Goal: Task Accomplishment & Management: Manage account settings

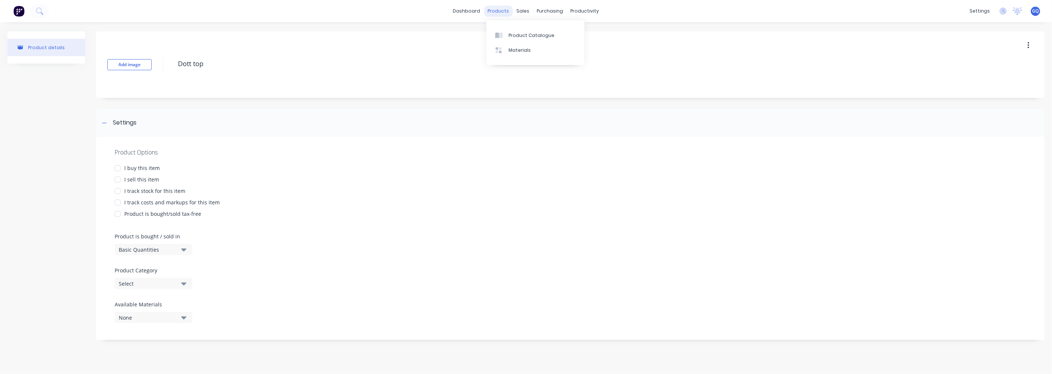
click at [496, 14] on div "products" at bounding box center [498, 11] width 29 height 11
click at [498, 14] on div "products" at bounding box center [498, 11] width 29 height 11
click at [508, 30] on link "Product Catalogue" at bounding box center [535, 35] width 98 height 15
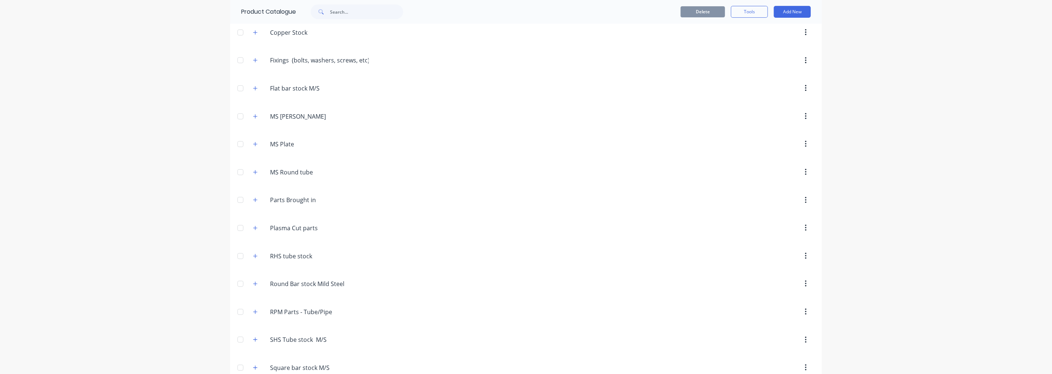
scroll to position [327, 0]
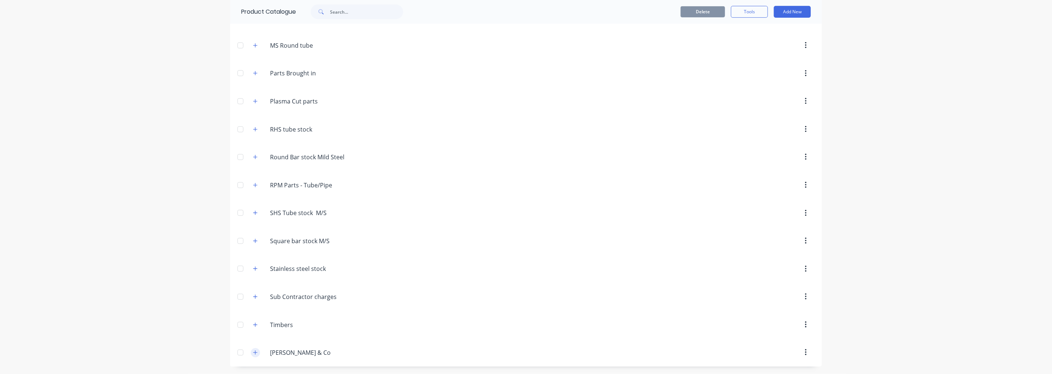
click at [253, 356] on button "button" at bounding box center [255, 352] width 9 height 9
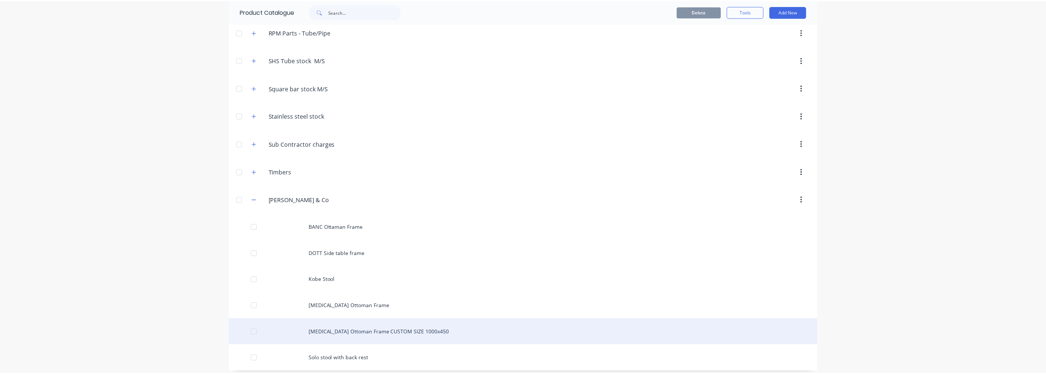
scroll to position [484, 0]
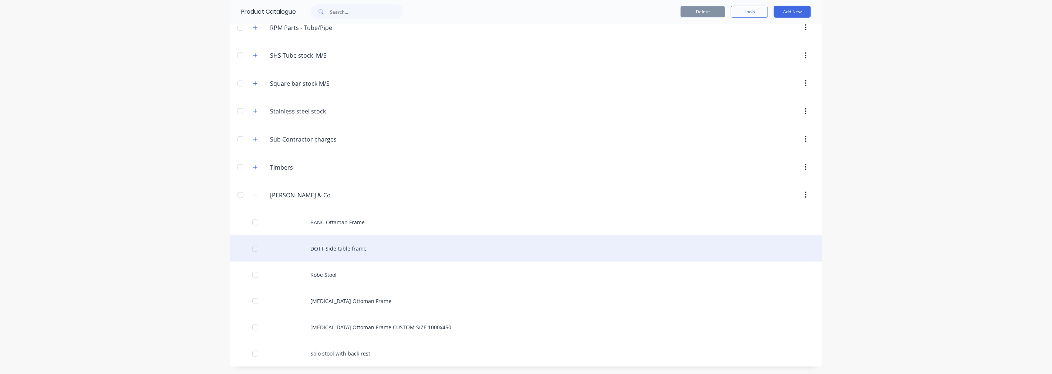
click at [338, 249] on div "DOTT Side table frame" at bounding box center [526, 249] width 592 height 26
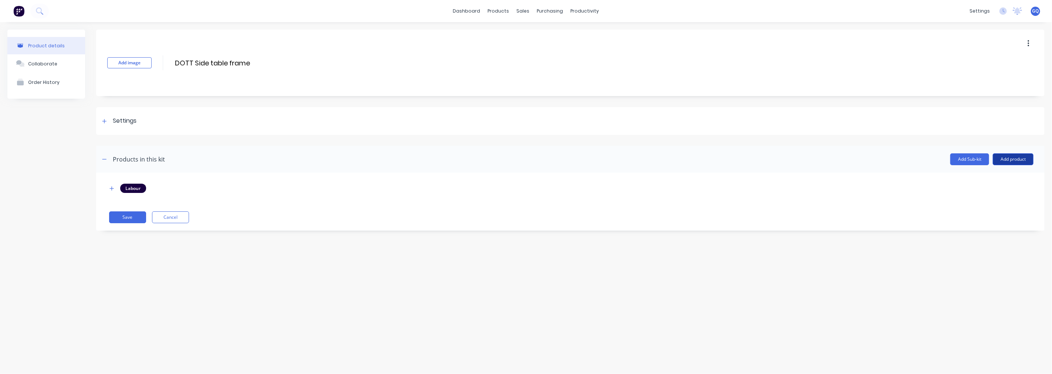
click at [1006, 156] on button "Add product" at bounding box center [1013, 159] width 41 height 12
click at [989, 179] on div "Product catalogue" at bounding box center [998, 178] width 57 height 11
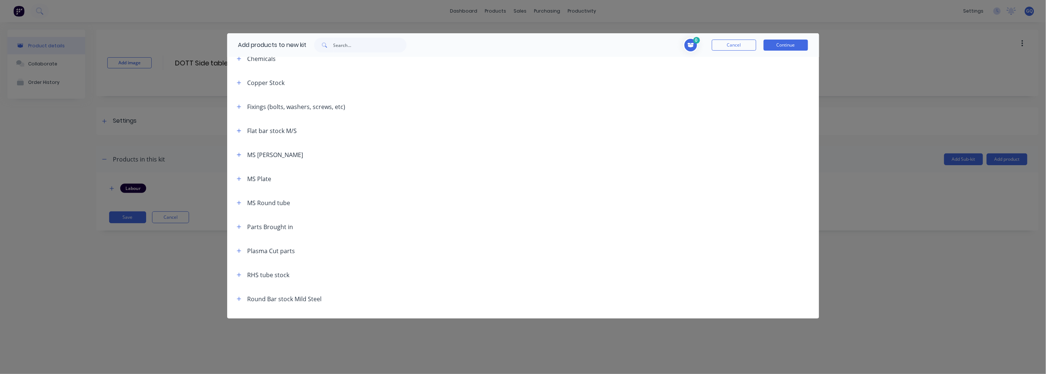
scroll to position [164, 0]
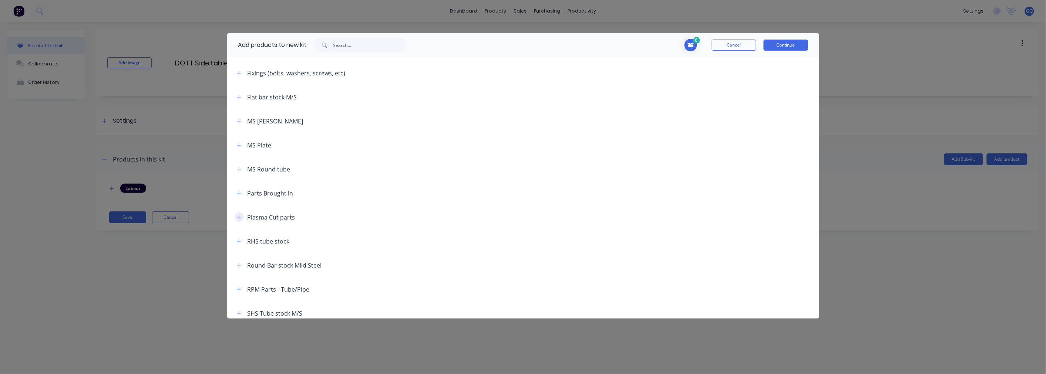
click at [241, 217] on icon "button" at bounding box center [239, 217] width 4 height 5
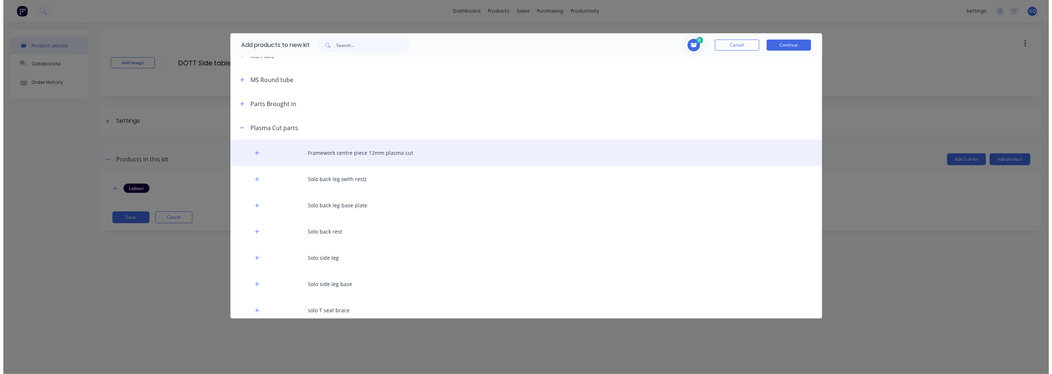
scroll to position [246, 0]
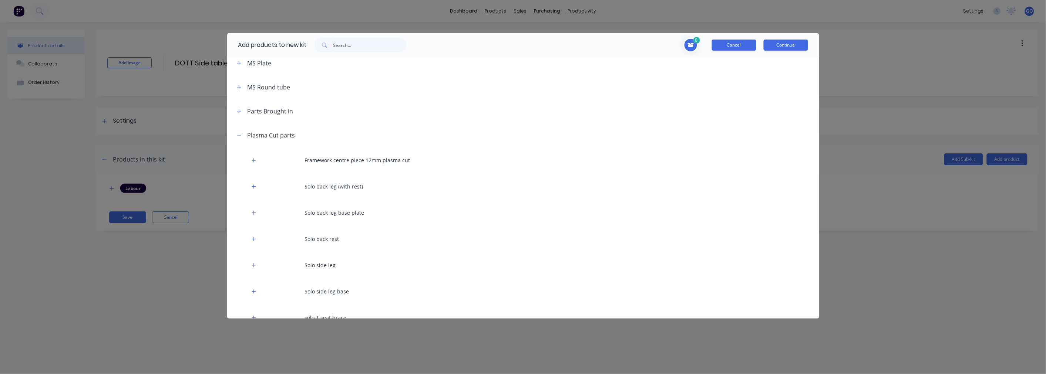
click at [730, 42] on button "Cancel" at bounding box center [734, 45] width 44 height 11
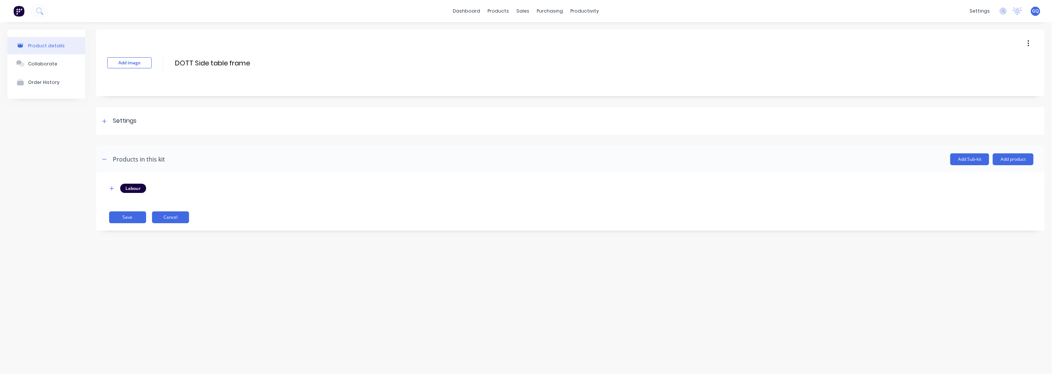
click at [179, 215] on button "Cancel" at bounding box center [170, 218] width 37 height 12
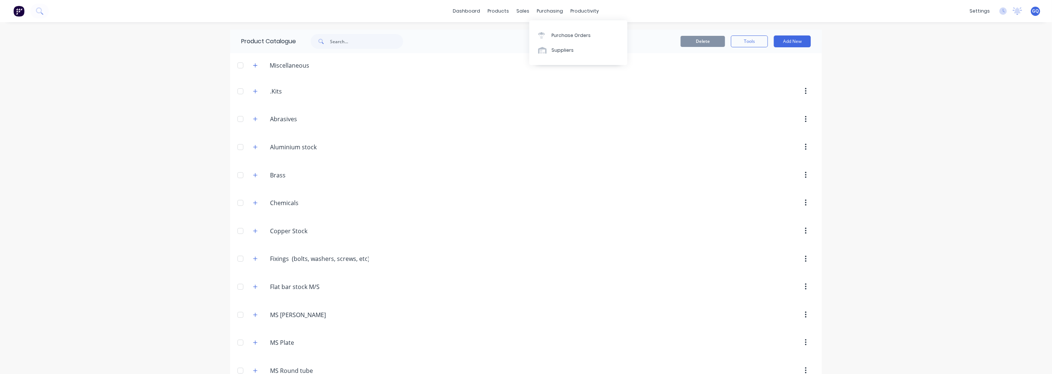
click at [812, 41] on div "Delete Tools Add New" at bounding box center [622, 42] width 400 height 24
click at [804, 41] on button "Add New" at bounding box center [792, 42] width 37 height 12
click at [772, 71] on div "Product" at bounding box center [775, 75] width 57 height 11
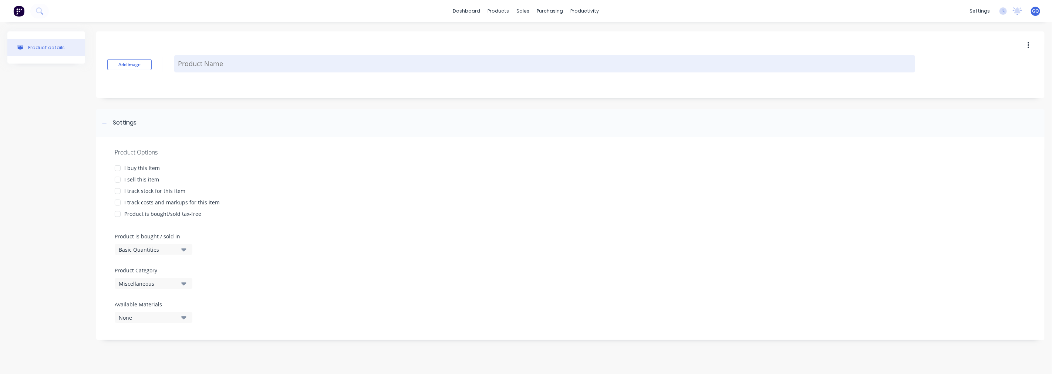
click at [178, 62] on textarea at bounding box center [544, 63] width 741 height 17
type textarea "x"
type textarea "D"
type textarea "x"
type textarea "Do"
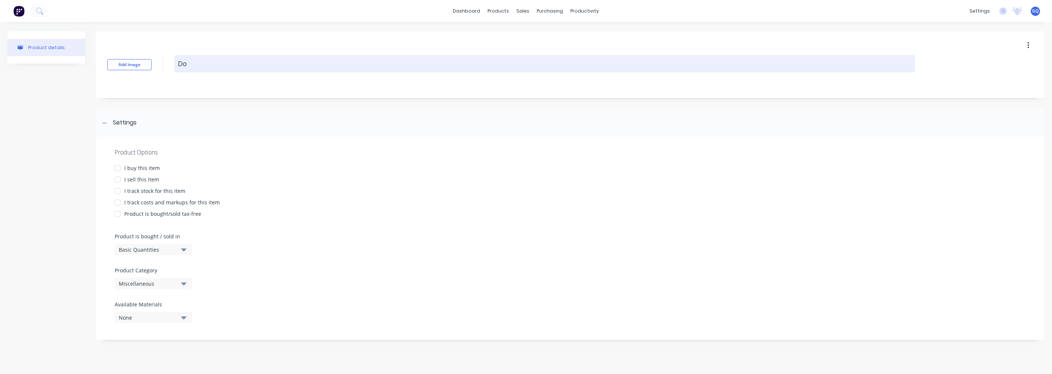
type textarea "x"
type textarea "Dot"
type textarea "x"
type textarea "Dott"
type textarea "x"
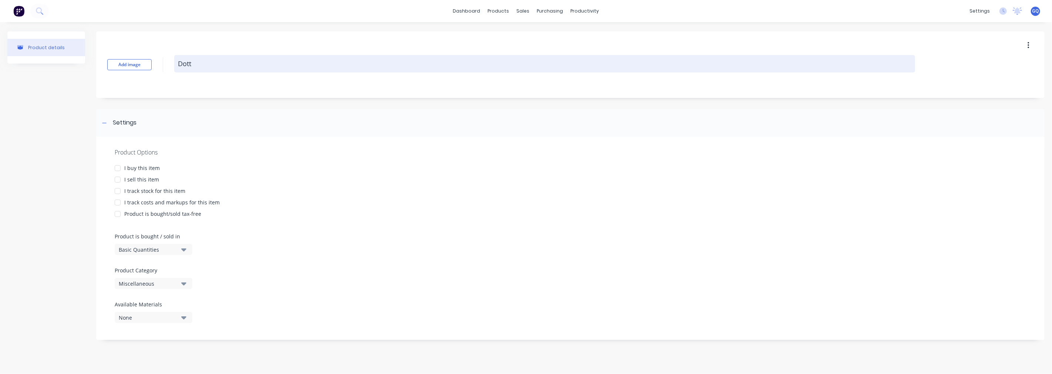
type textarea "Dott"
type textarea "x"
type textarea "Dott t"
type textarea "x"
type textarea "Dott to"
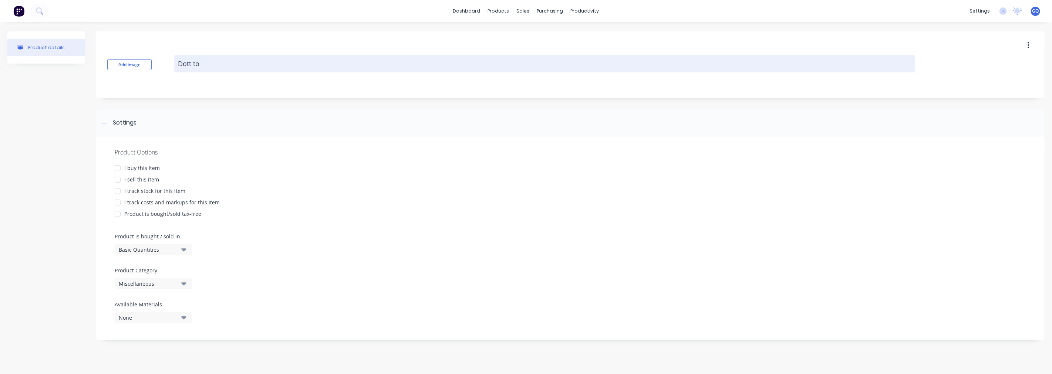
type textarea "x"
type textarea "Dott top"
type textarea "x"
type textarea "Dott top"
type textarea "x"
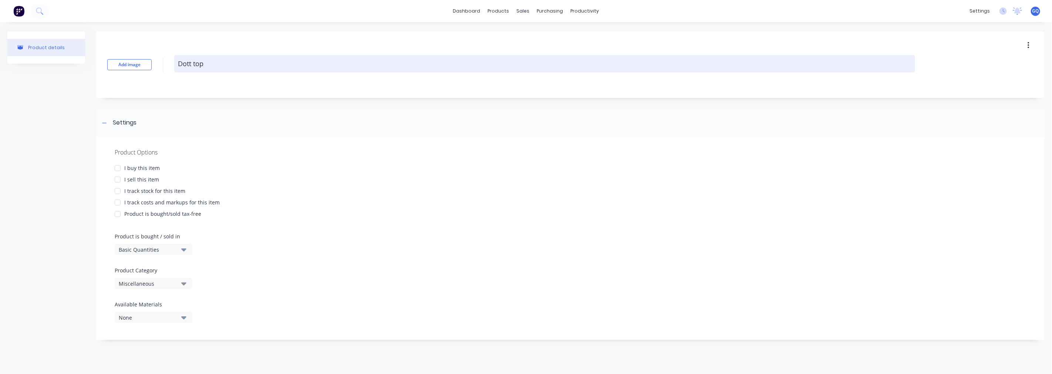
type textarea "Dott top p"
type textarea "x"
type textarea "Dott top pl"
type textarea "x"
type textarea "Dott top pla"
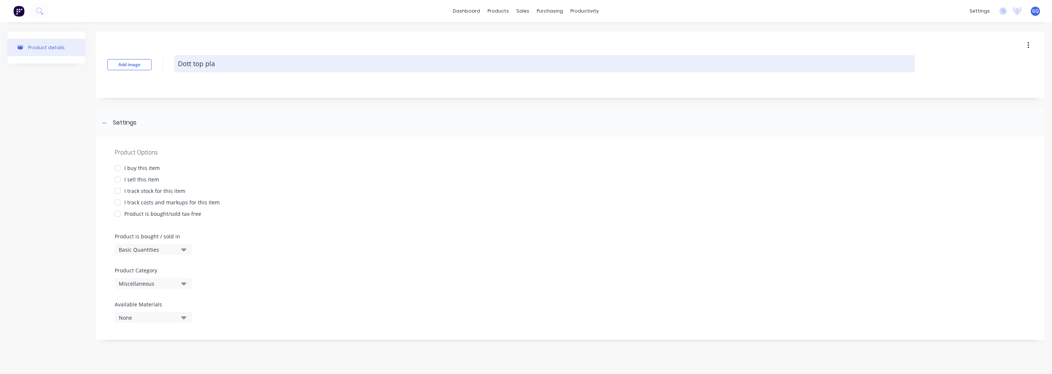
type textarea "x"
type textarea "Dott top plat"
type textarea "x"
type textarea "Dott top plate"
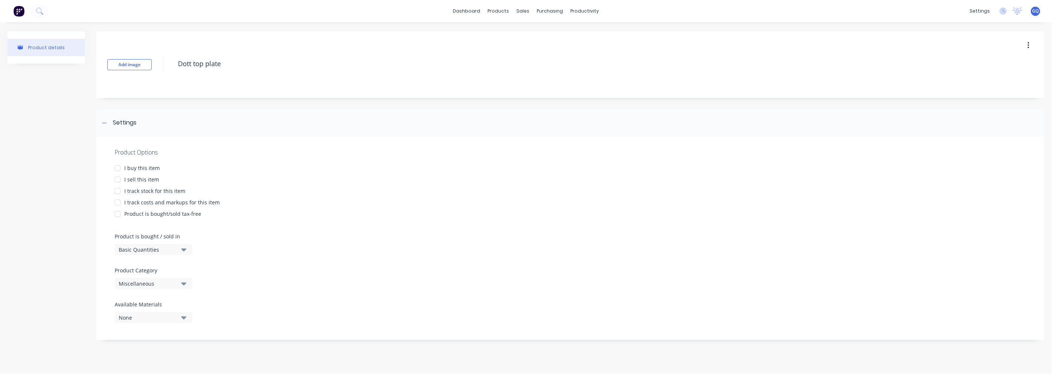
click at [117, 179] on div at bounding box center [117, 179] width 15 height 15
click at [117, 193] on div at bounding box center [117, 191] width 15 height 15
click at [116, 200] on div at bounding box center [117, 202] width 15 height 15
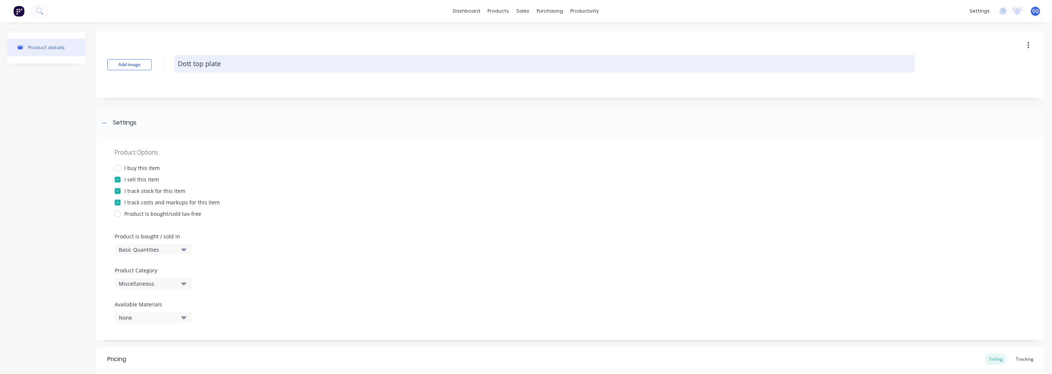
type textarea "x"
type textarea "Dott top plate"
type textarea "x"
type textarea "Dott top plate ["
type textarea "x"
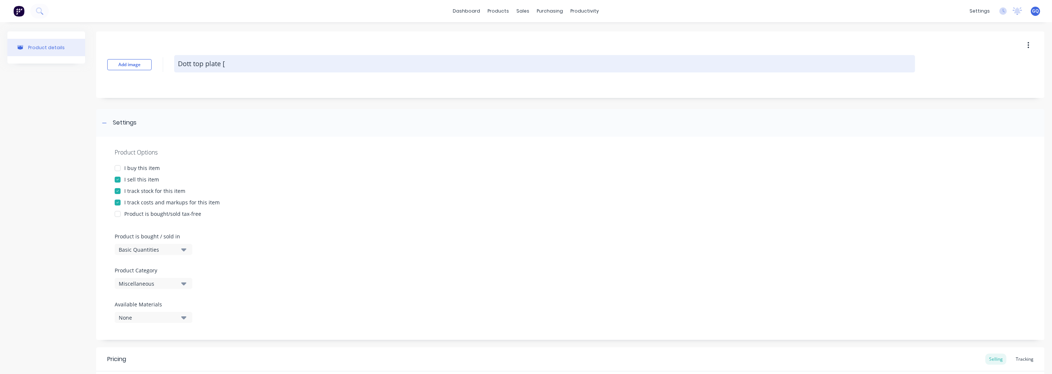
type textarea "Dott top plate"
type textarea "x"
type textarea "Dott top plate p"
type textarea "x"
type textarea "Dott top plate pl"
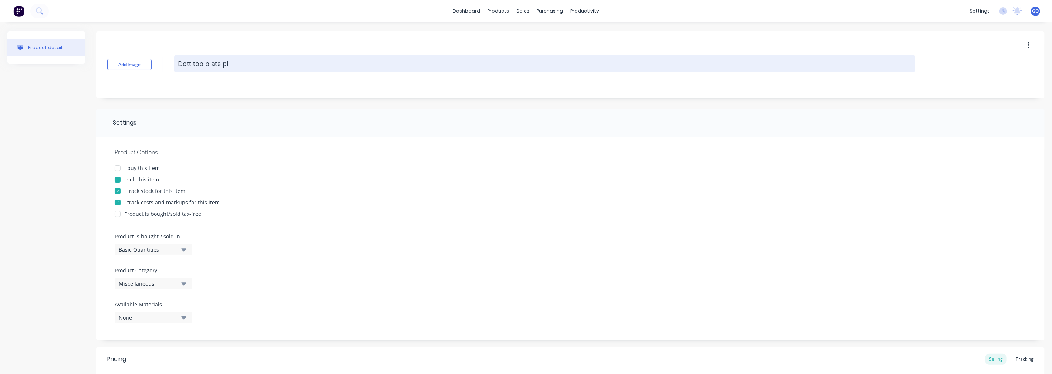
type textarea "x"
type textarea "Dott top plate pla"
type textarea "x"
type textarea "Dott top plate plam"
type textarea "x"
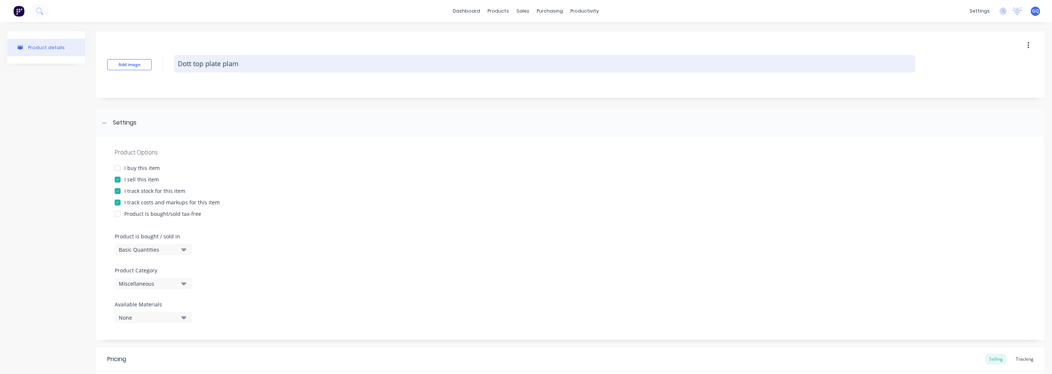
type textarea "Dott top plate pla"
type textarea "x"
type textarea "Dott top plate plas"
type textarea "x"
type textarea "Dott top plate plasm"
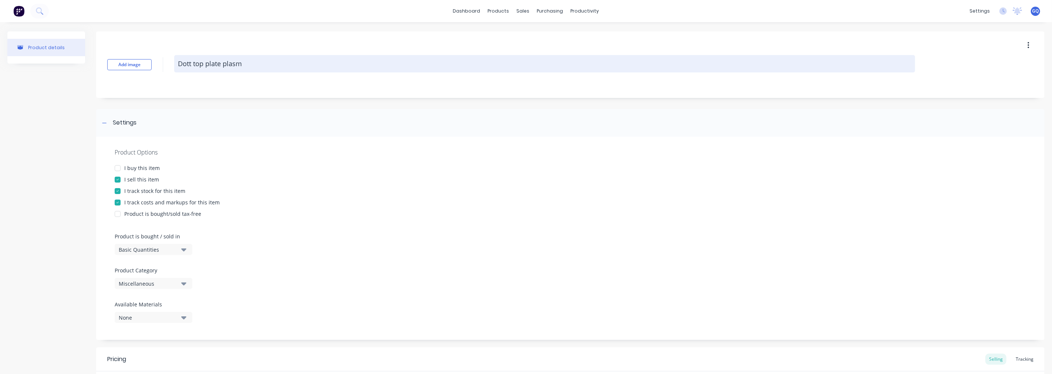
type textarea "x"
type textarea "Dott top plate plasma"
type textarea "x"
type textarea "Dott top plate plasma v"
type textarea "x"
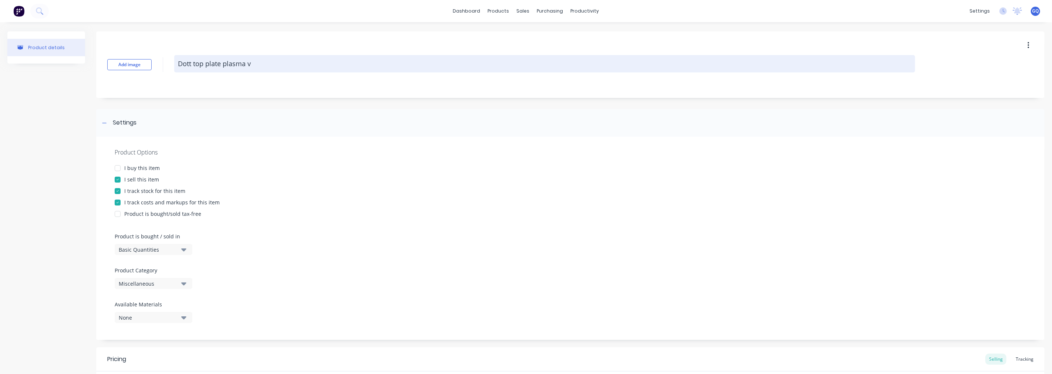
type textarea "Dott top plate plasma"
type textarea "x"
type textarea "Dott top plate plasma c"
type textarea "x"
type textarea "Dott top plate plasma cu"
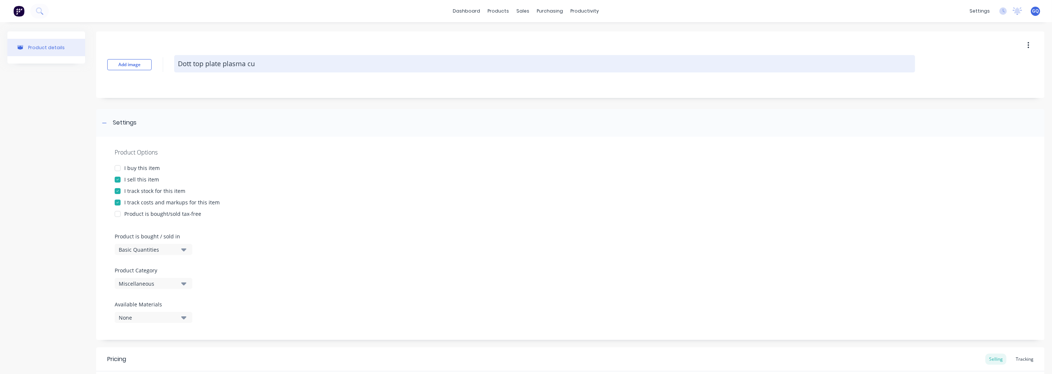
type textarea "x"
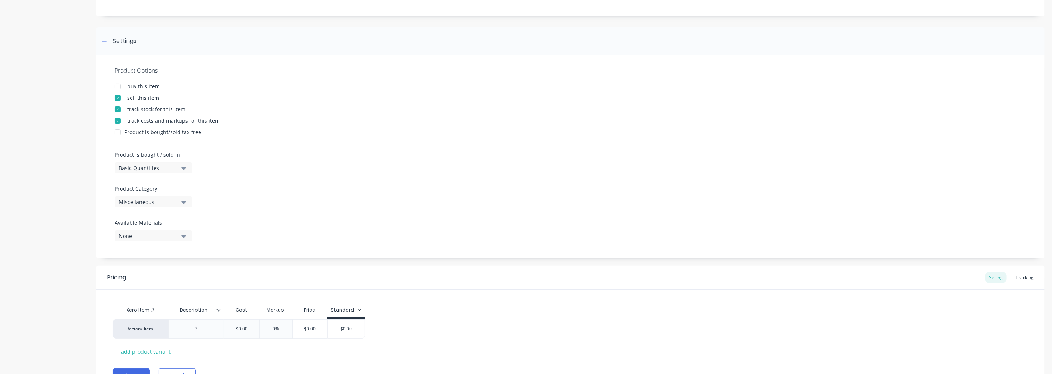
scroll to position [82, 0]
type textarea "Dott top plate plasma cut"
type textarea "x"
type textarea "Dott top plate plasma cut"
click at [177, 199] on div "Miscellaneous" at bounding box center [148, 202] width 59 height 8
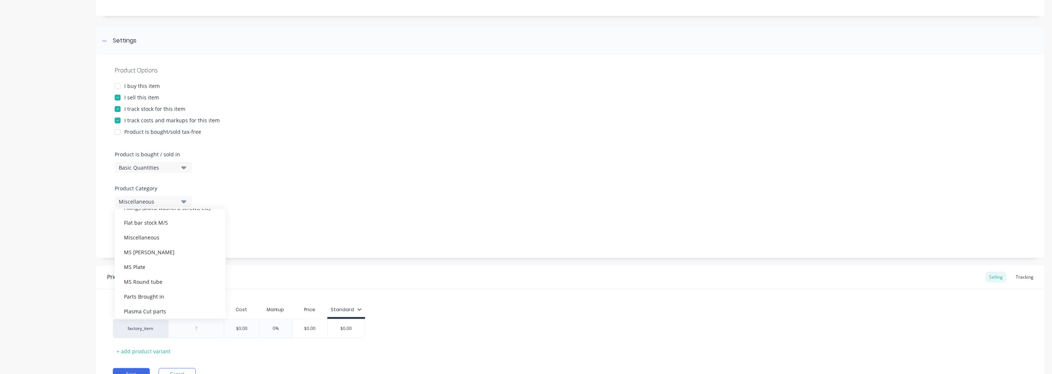
scroll to position [164, 0]
click at [169, 270] on div "Plasma Cut parts" at bounding box center [170, 270] width 111 height 15
click at [170, 238] on div "None" at bounding box center [148, 236] width 59 height 8
click at [150, 334] on div "Mild steel" at bounding box center [174, 335] width 74 height 8
type textarea "x"
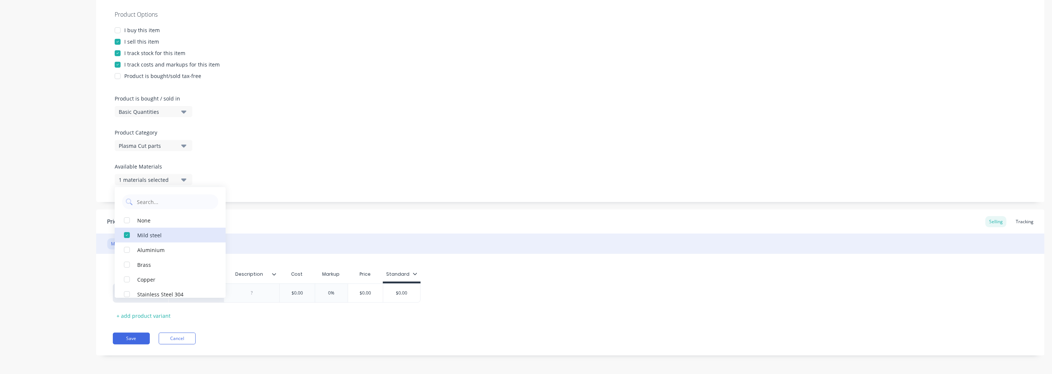
scroll to position [139, 0]
click at [520, 172] on div "Product Options I buy this item I sell this item I track stock for this item I …" at bounding box center [570, 98] width 948 height 203
click at [247, 297] on div at bounding box center [251, 291] width 55 height 19
click at [252, 294] on div at bounding box center [251, 292] width 37 height 10
type textarea "x"
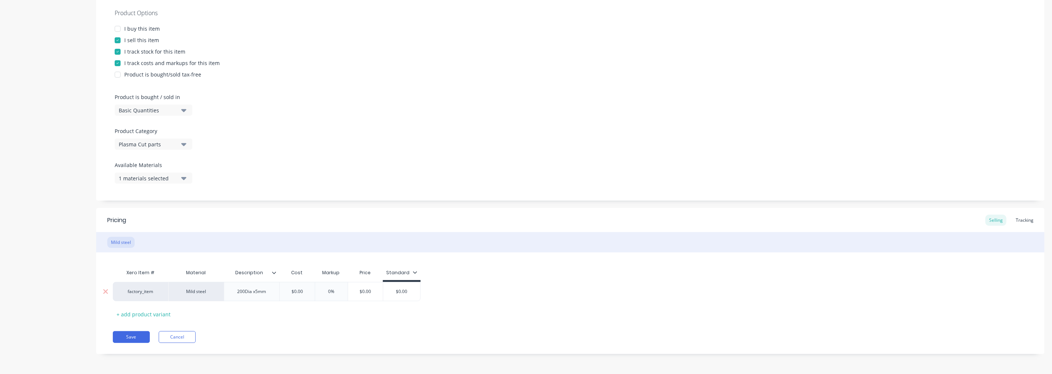
type input "$0.00"
drag, startPoint x: 295, startPoint y: 293, endPoint x: 288, endPoint y: 293, distance: 6.7
click at [288, 293] on input "$0.00" at bounding box center [296, 291] width 37 height 7
click at [268, 291] on div "200Dia x5mm" at bounding box center [252, 292] width 41 height 10
type textarea "x"
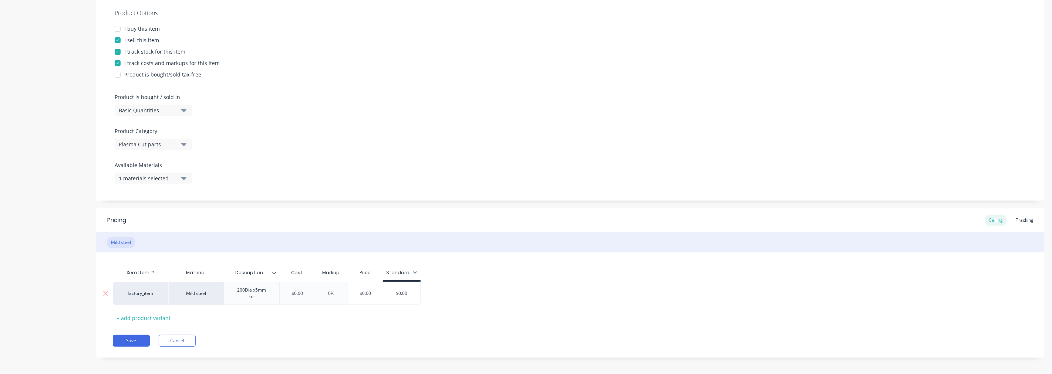
type input "$0.00"
drag, startPoint x: 308, startPoint y: 291, endPoint x: 292, endPoint y: 291, distance: 15.6
click at [292, 291] on input "$0.00" at bounding box center [296, 293] width 37 height 7
type textarea "x"
type input "7."
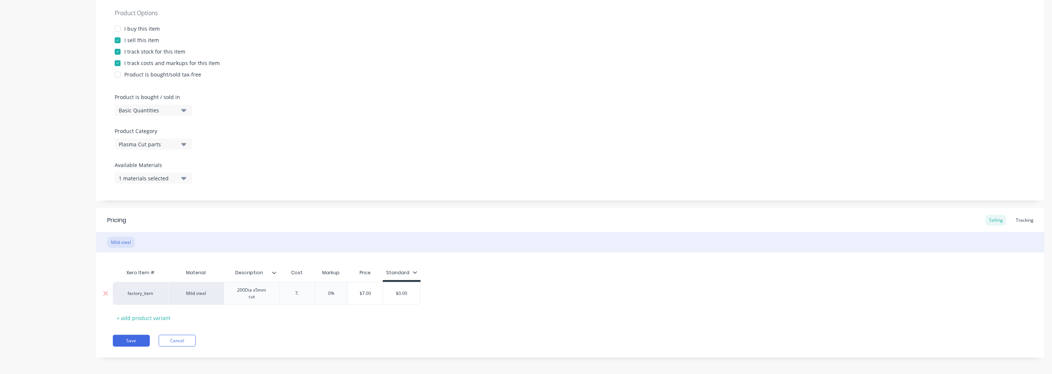
type textarea "x"
type input "7.3"
type textarea "x"
type input "7.36"
type input "0%"
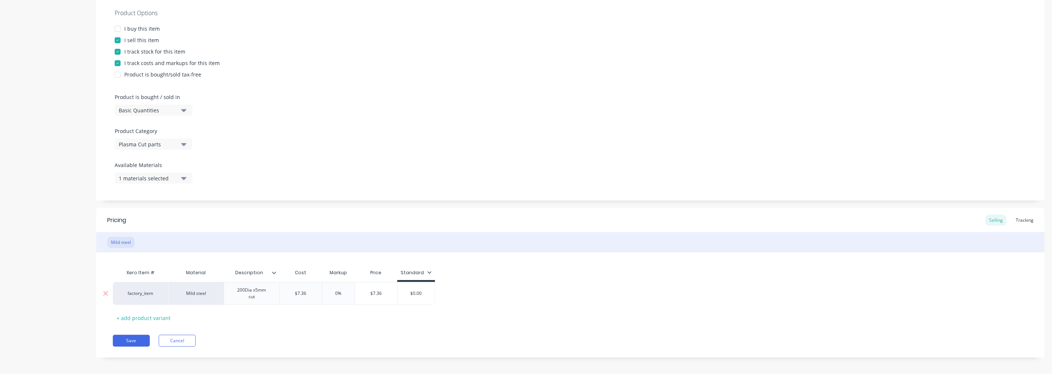
drag, startPoint x: 337, startPoint y: 290, endPoint x: 346, endPoint y: 290, distance: 9.6
click at [346, 290] on input "0%" at bounding box center [338, 293] width 37 height 7
type textarea "x"
type input "1"
type textarea "x"
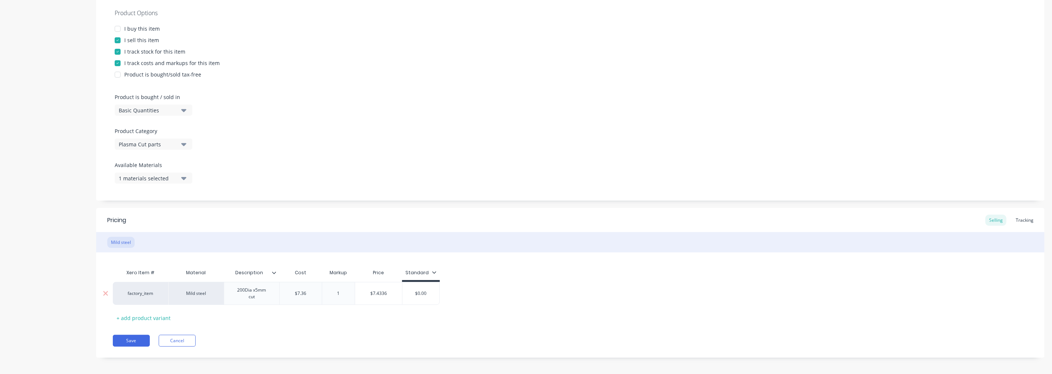
type input "10"
type textarea "x"
type input "100"
type input "$14.72"
type input "$0.00"
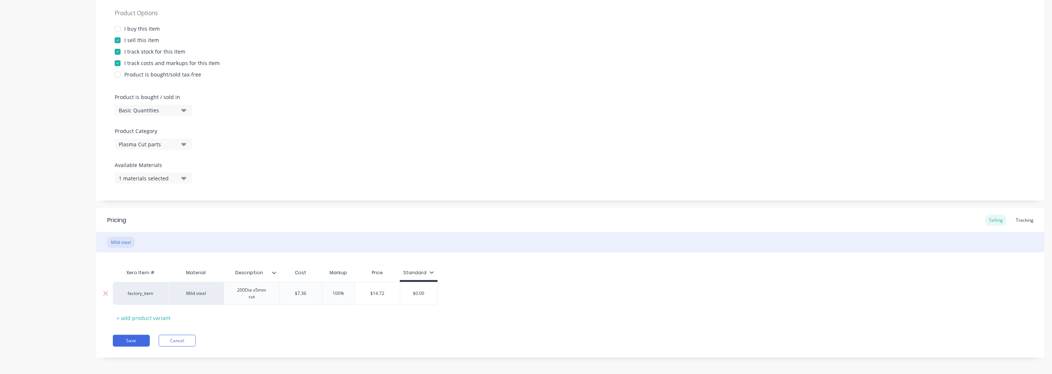
drag, startPoint x: 431, startPoint y: 296, endPoint x: 405, endPoint y: 292, distance: 26.6
click at [405, 291] on input "$0.00" at bounding box center [418, 293] width 37 height 7
type textarea "x"
type input "1"
type textarea "x"
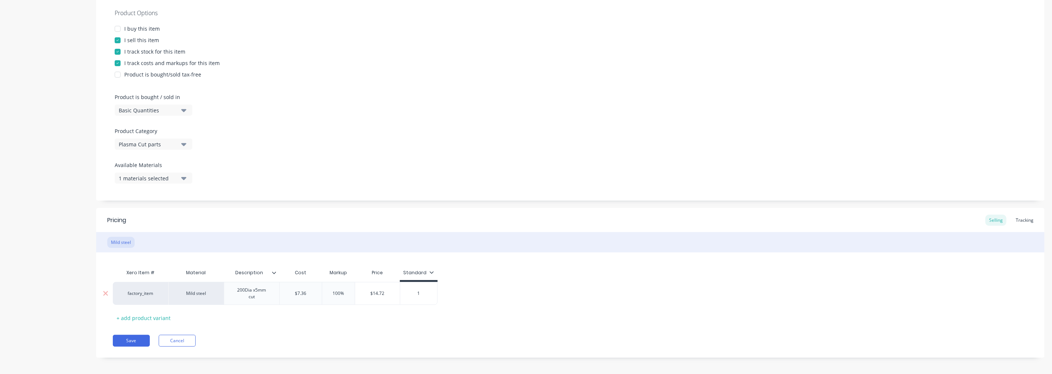
type input "14"
type textarea "x"
type input "14."
type textarea "x"
type input "14.7"
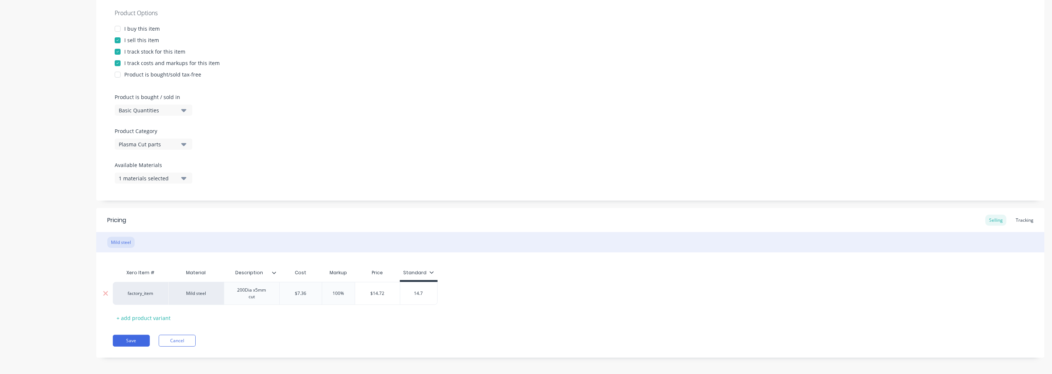
type textarea "x"
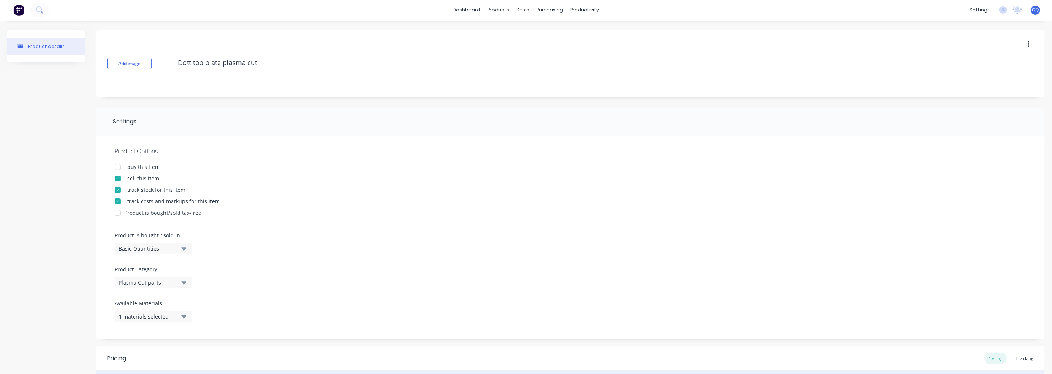
scroll to position [0, 0]
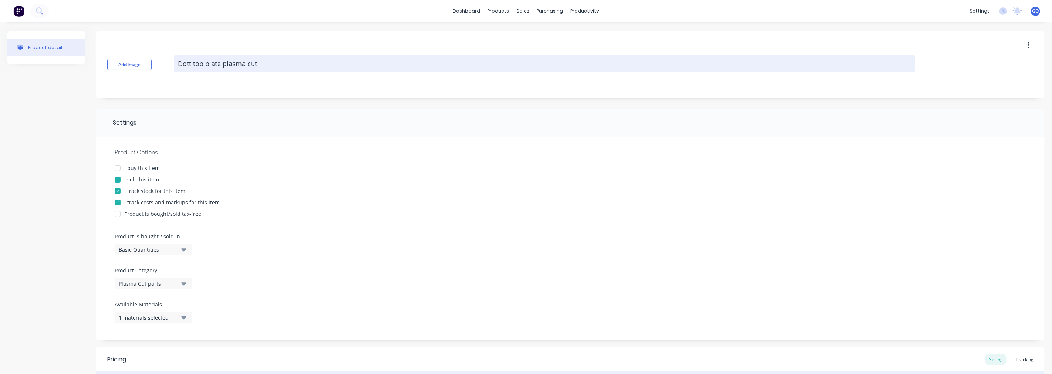
type input "14.72"
click at [219, 63] on textarea "Dott top plate plasma cut" at bounding box center [544, 63] width 741 height 17
drag, startPoint x: 203, startPoint y: 64, endPoint x: 193, endPoint y: 68, distance: 10.8
click at [193, 68] on textarea "Dott top plate plasma cut" at bounding box center [544, 63] width 741 height 17
type textarea "x"
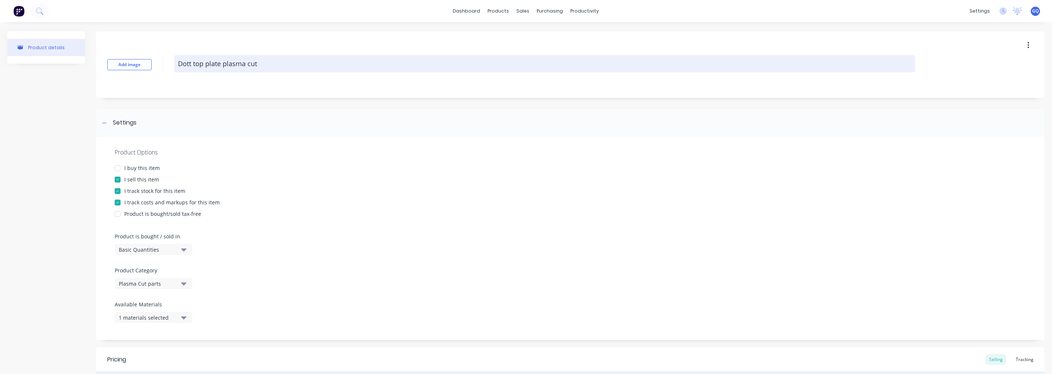
type textarea "Dott plate plasma cut"
click at [211, 62] on textarea "Dott plate plasma cut" at bounding box center [544, 63] width 741 height 17
click at [194, 62] on textarea "Dott plate plasma cut" at bounding box center [544, 63] width 741 height 17
type textarea "x"
type textarea "Dott tplate plasma cut"
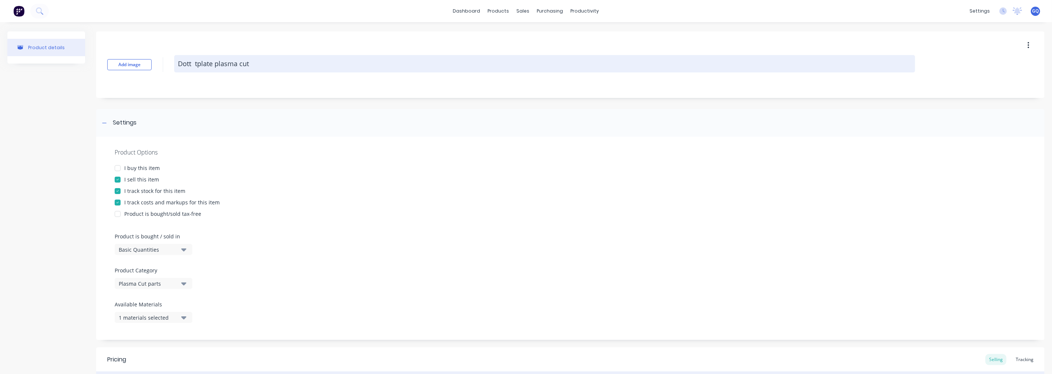
type textarea "x"
type textarea "Dott toplate plasma cut"
type textarea "x"
type textarea "Dott topplate plasma cut"
type textarea "x"
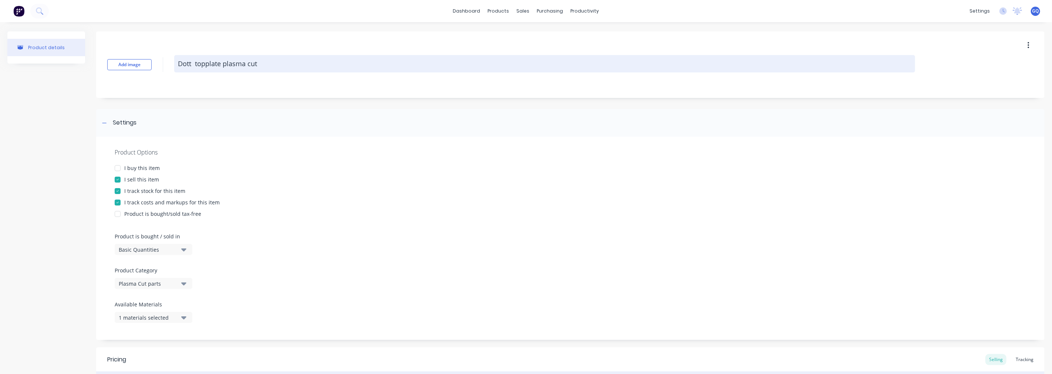
type textarea "Dott top plate plasma cut"
type textarea "x"
type textarea "Dott top aplate plasma cut"
type textarea "x"
type textarea "Dott top anplate plasma cut"
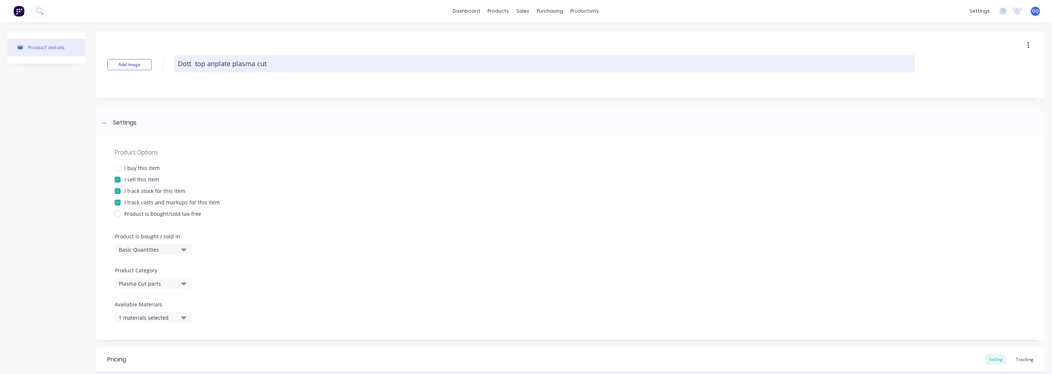
type textarea "x"
type textarea "Dott top andplate plasma cut"
type textarea "x"
type textarea "Dott top and plate plasma cut"
type textarea "x"
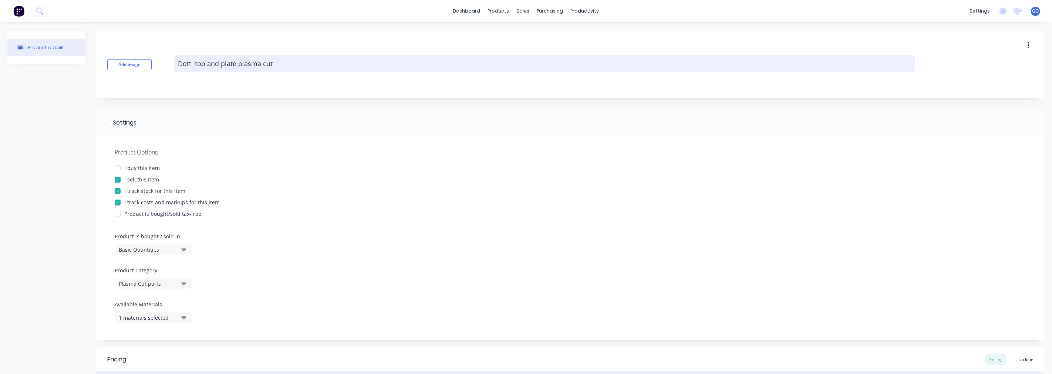
type textarea "Dott top and bplate plasma cut"
type textarea "x"
type textarea "Dott top and boplate plasma cut"
type textarea "x"
type textarea "Dott top and botplate plasma cut"
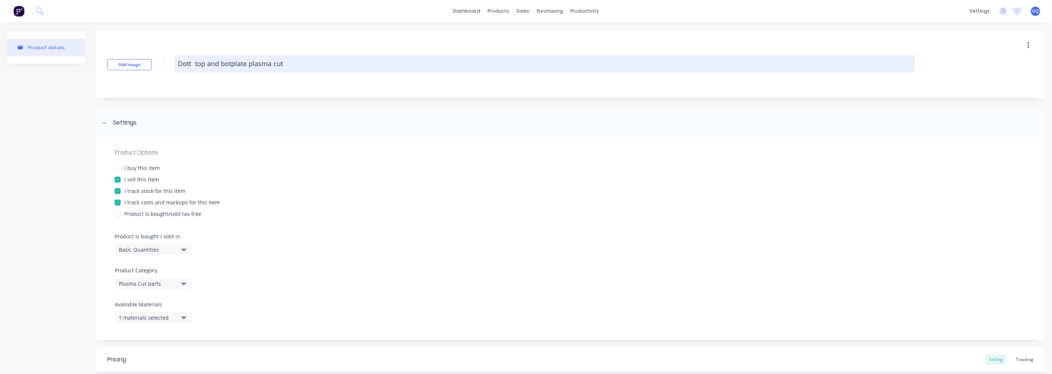
type textarea "x"
type textarea "Dott top and bottplate plasma cut"
type textarea "x"
type textarea "Dott top and bottoplate plasma cut"
type textarea "x"
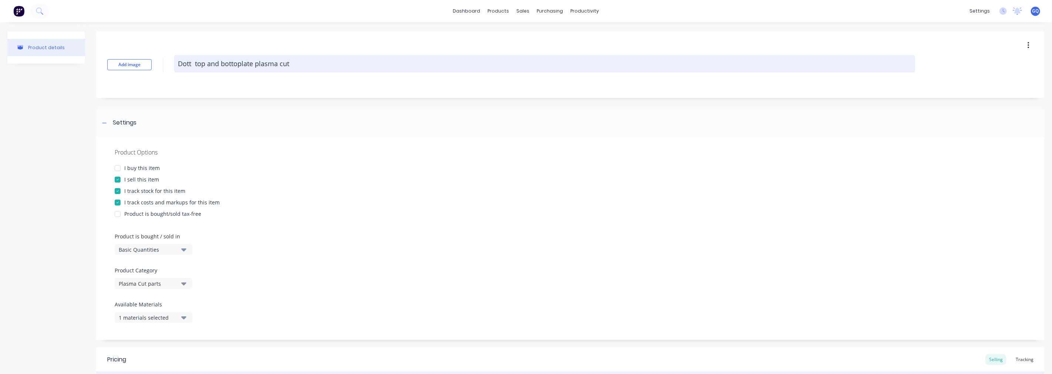
type textarea "Dott top and bottomplate plasma cut"
type textarea "x"
type textarea "Dott top and bottom plate plasma cut"
click at [259, 63] on textarea "Dott top and bottom plate plasma cut" at bounding box center [544, 63] width 741 height 17
click at [260, 65] on textarea "Dott top and bottom plate plasma cut" at bounding box center [544, 63] width 741 height 17
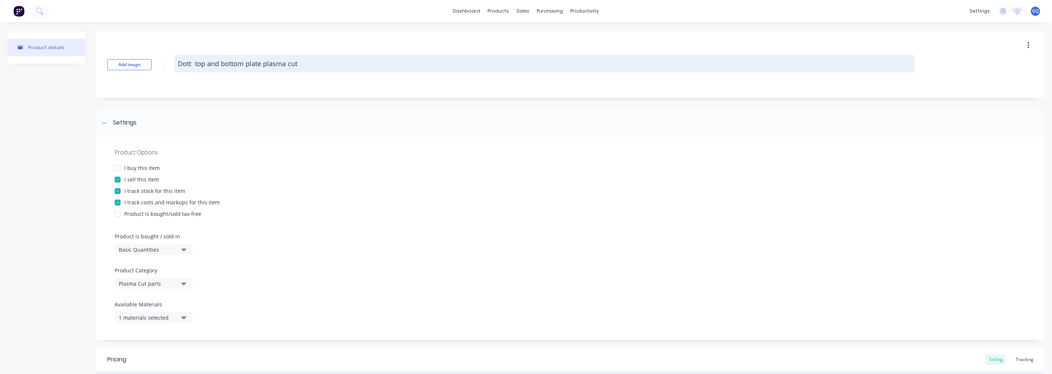
type textarea "x"
type textarea "Dott top and bottom plates plasma cut"
click at [305, 63] on textarea "Dott top and bottom plates plasma cut" at bounding box center [544, 63] width 741 height 17
type textarea "x"
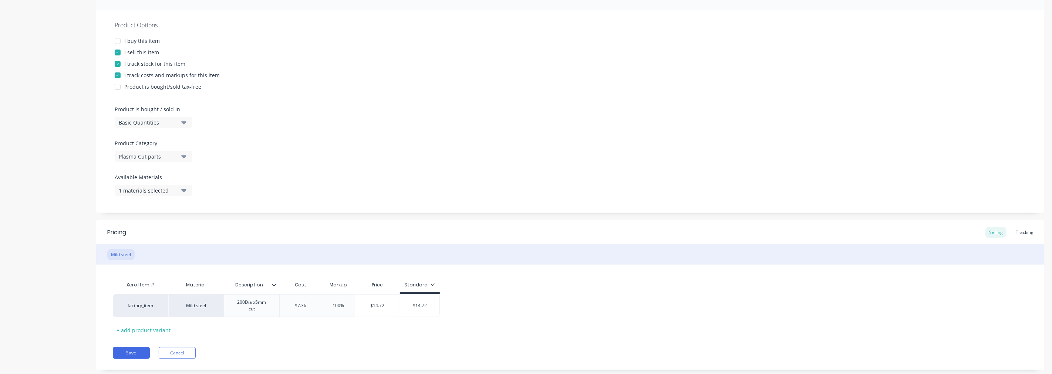
scroll to position [143, 0]
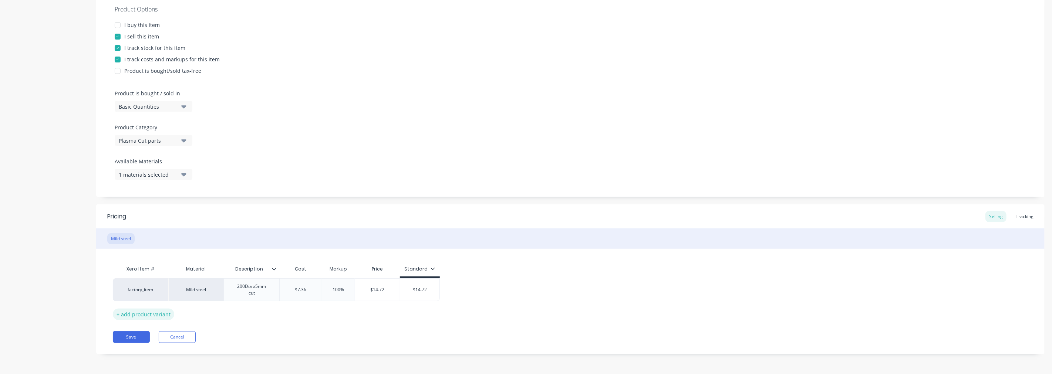
type textarea "Dott top and bottom plates plasma cut"
type textarea "x"
type textarea "Dott top and bottom plates plasma cut"
click at [159, 313] on div "+ add product variant" at bounding box center [143, 314] width 61 height 11
type textarea "x"
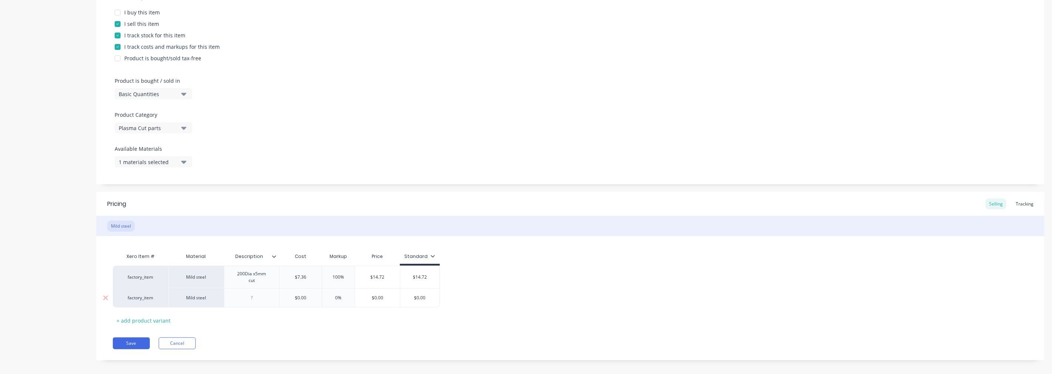
scroll to position [162, 0]
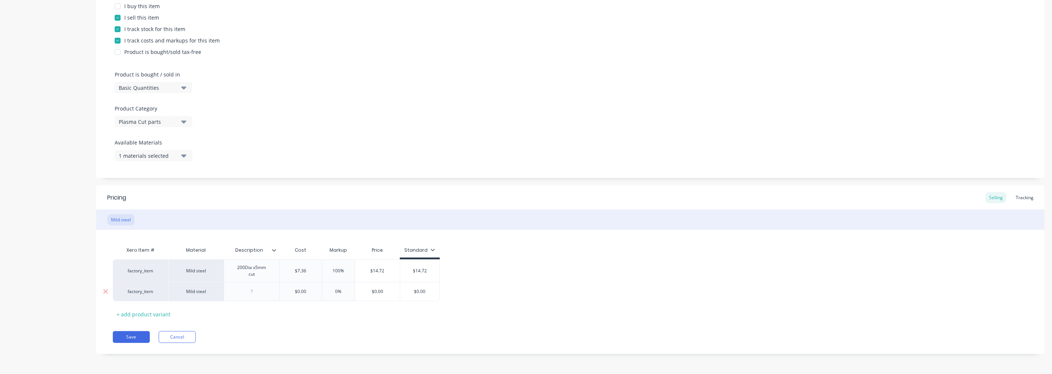
click at [253, 288] on div at bounding box center [251, 292] width 37 height 10
type textarea "x"
type input "$0.00"
drag, startPoint x: 311, startPoint y: 293, endPoint x: 293, endPoint y: 293, distance: 18.5
click at [293, 293] on input "$0.00" at bounding box center [301, 291] width 42 height 7
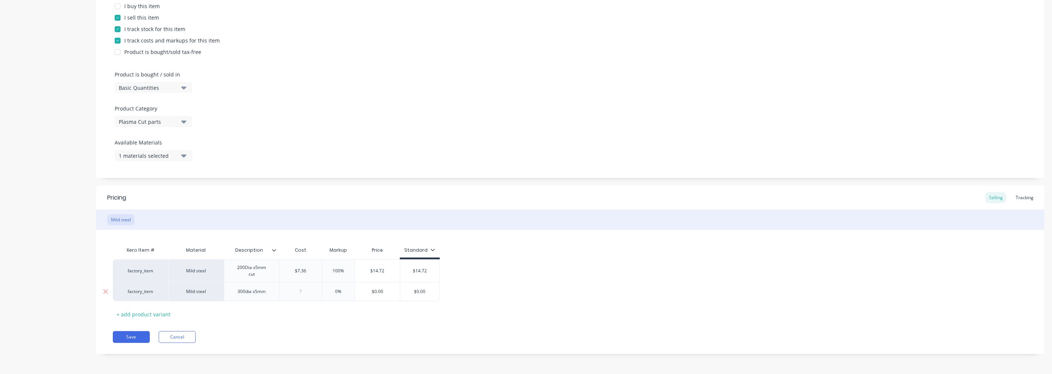
type textarea "x"
type input "1"
type textarea "x"
type input "11."
type textarea "x"
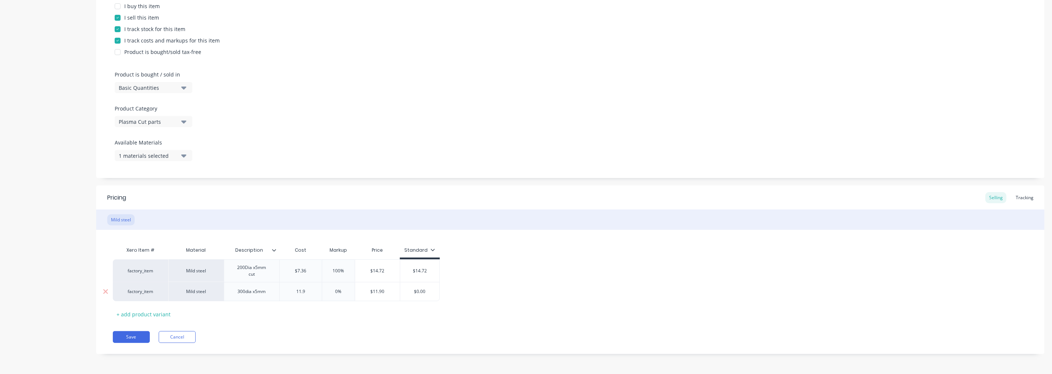
type input "11.93"
type textarea "x"
type input "11.93"
type input "0%"
drag, startPoint x: 326, startPoint y: 288, endPoint x: 350, endPoint y: 289, distance: 24.1
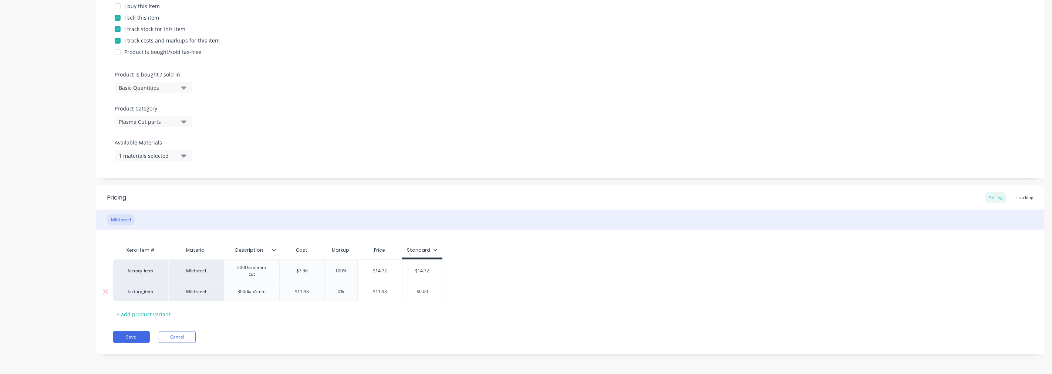
click at [350, 289] on input "0%" at bounding box center [340, 291] width 37 height 7
type textarea "x"
type input "1"
type textarea "x"
type input "10"
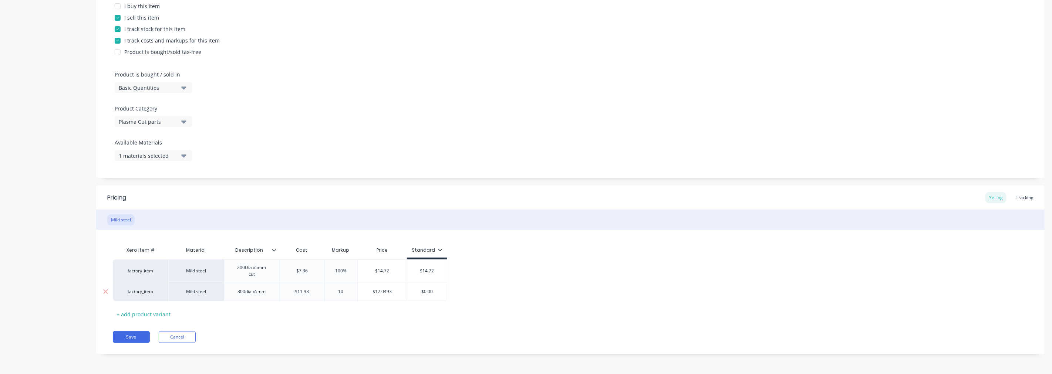
type textarea "x"
type input "100"
type input "$23.86"
type input "$0.00"
drag, startPoint x: 413, startPoint y: 293, endPoint x: 434, endPoint y: 291, distance: 21.5
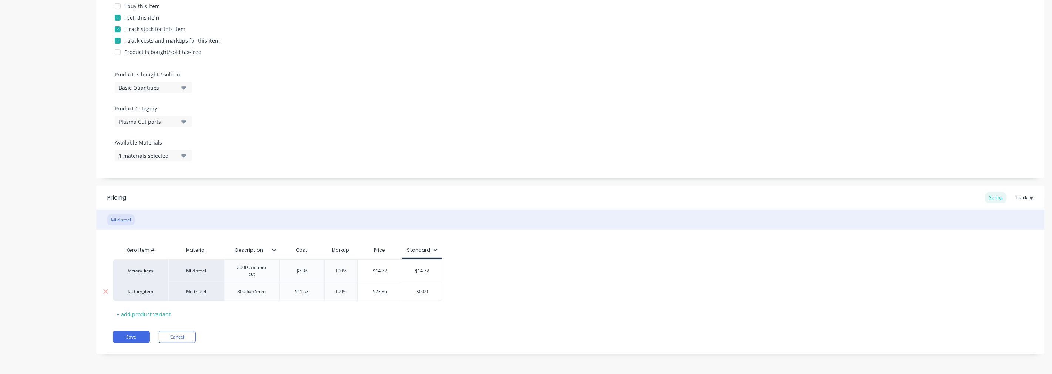
click at [434, 291] on input "$0.00" at bounding box center [422, 291] width 40 height 7
type textarea "x"
type input "2"
type textarea "x"
type input "23"
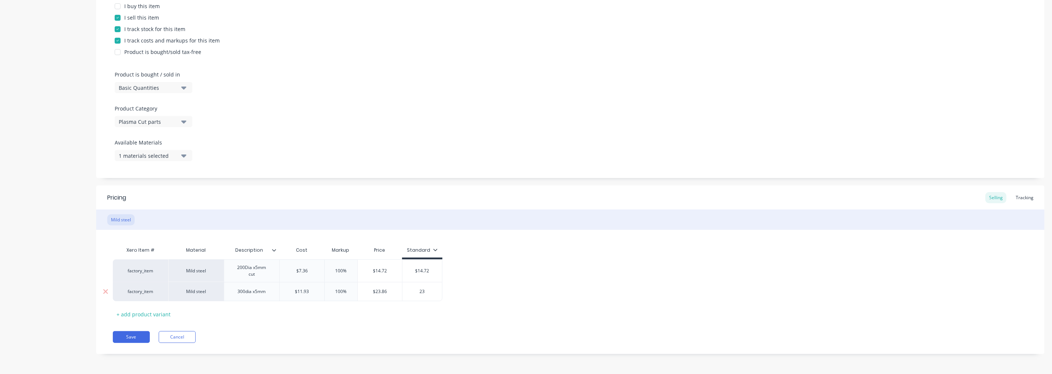
type textarea "x"
type input "23."
type textarea "x"
type input "23.8"
type textarea "x"
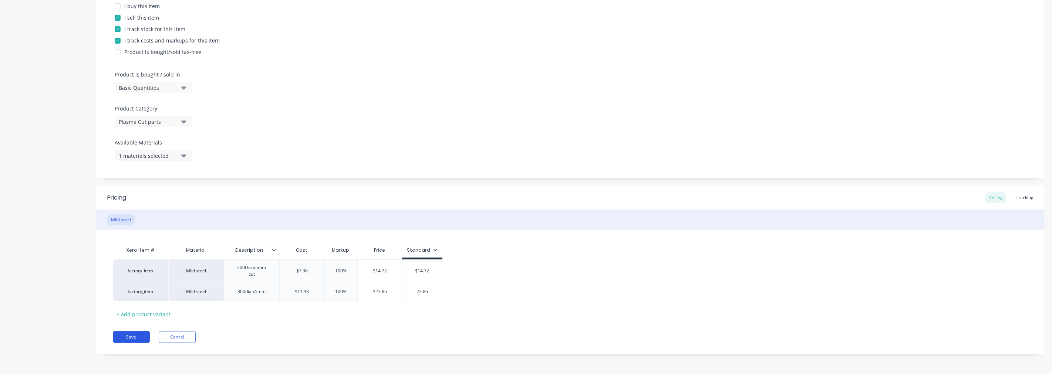
type input "23.86"
click at [143, 334] on button "Save" at bounding box center [131, 337] width 37 height 12
type textarea "x"
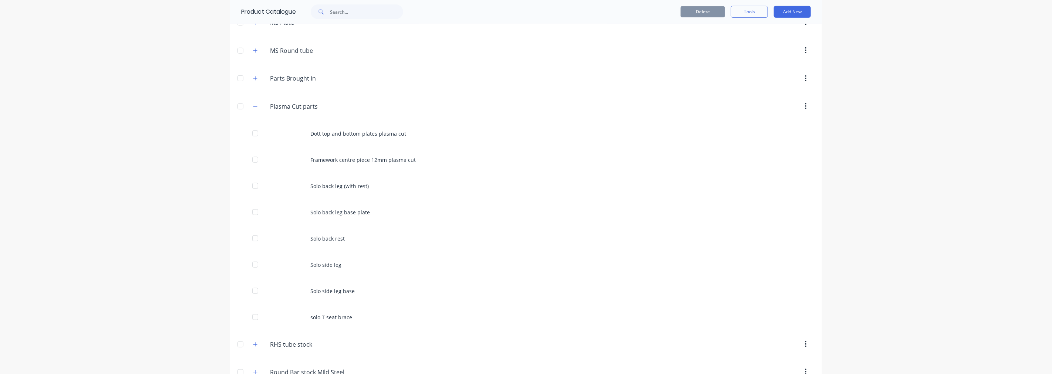
scroll to position [283, 0]
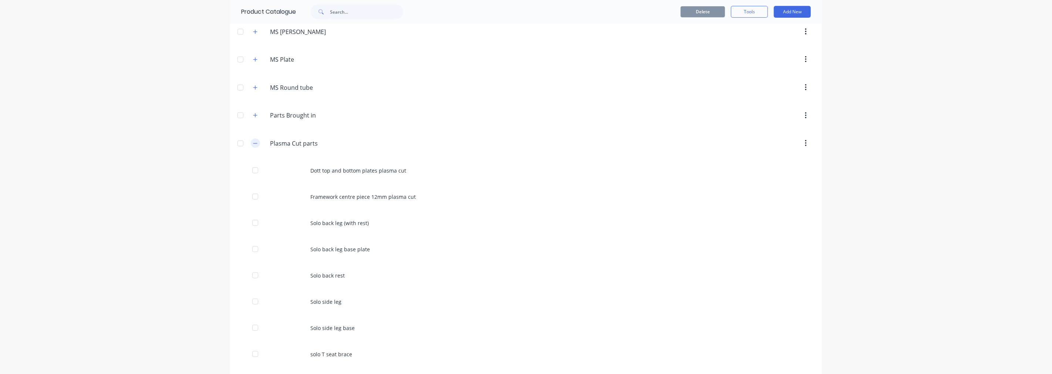
click at [253, 143] on icon "button" at bounding box center [255, 143] width 4 height 5
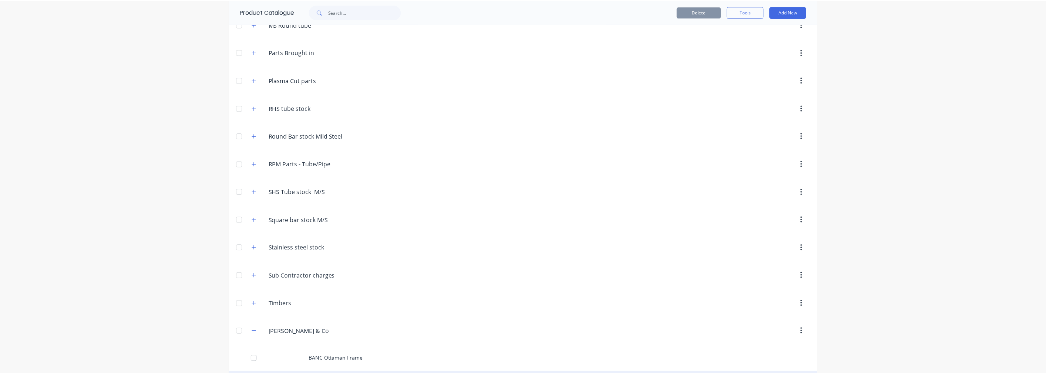
scroll to position [484, 0]
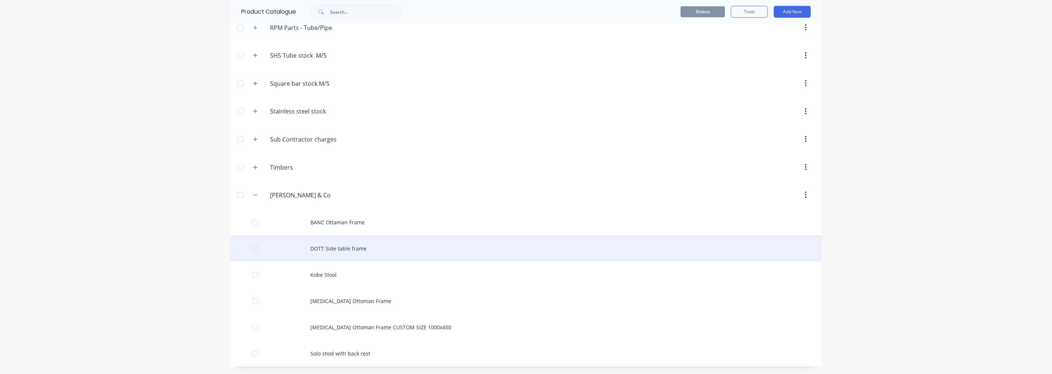
click at [325, 242] on div "DOTT Side table frame" at bounding box center [526, 249] width 592 height 26
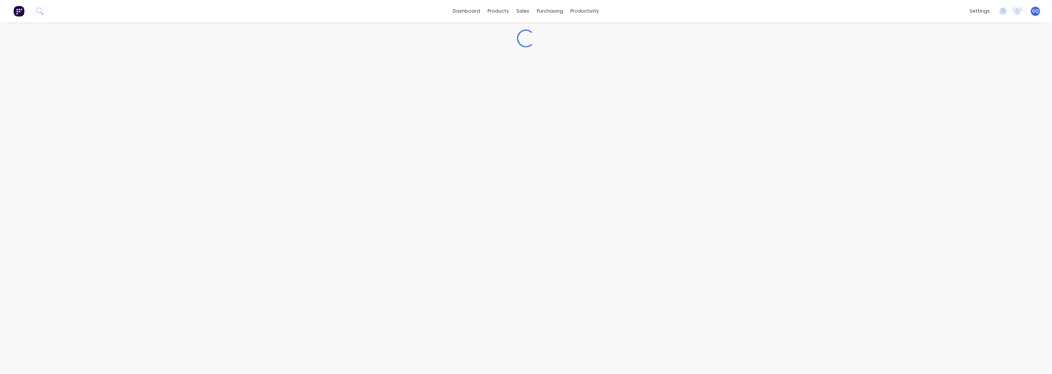
click at [325, 242] on div "Loading..." at bounding box center [526, 190] width 1052 height 337
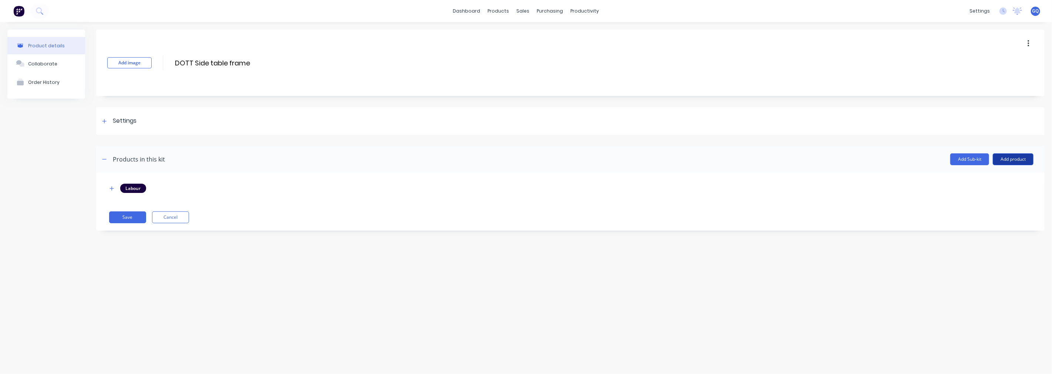
click at [1016, 161] on button "Add product" at bounding box center [1013, 159] width 41 height 12
click at [980, 180] on div "Product catalogue" at bounding box center [998, 178] width 57 height 11
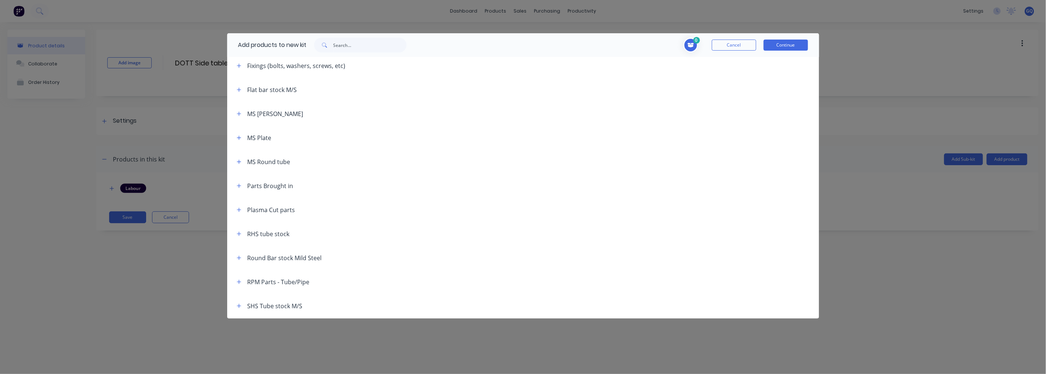
scroll to position [205, 0]
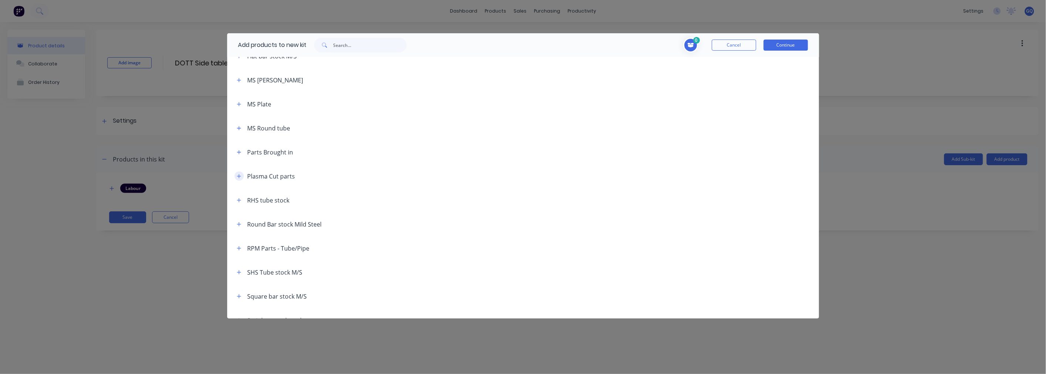
click at [239, 176] on icon "button" at bounding box center [239, 176] width 4 height 4
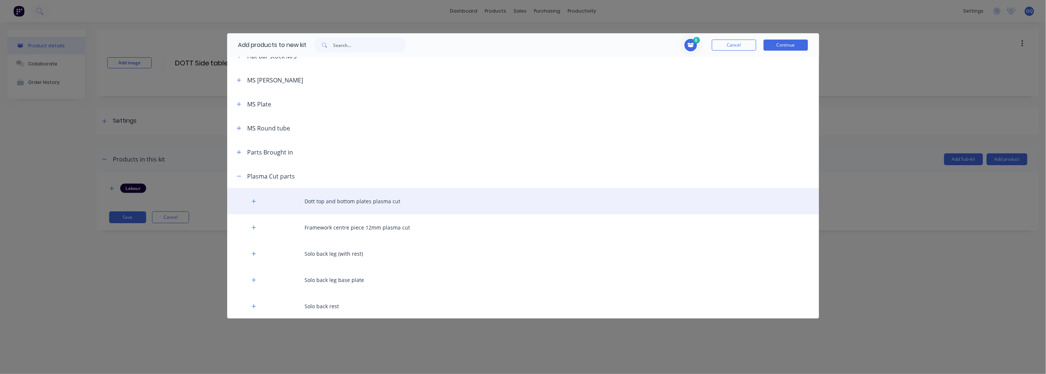
click at [324, 199] on div "Dott top and bottom plates plasma cut" at bounding box center [523, 201] width 592 height 26
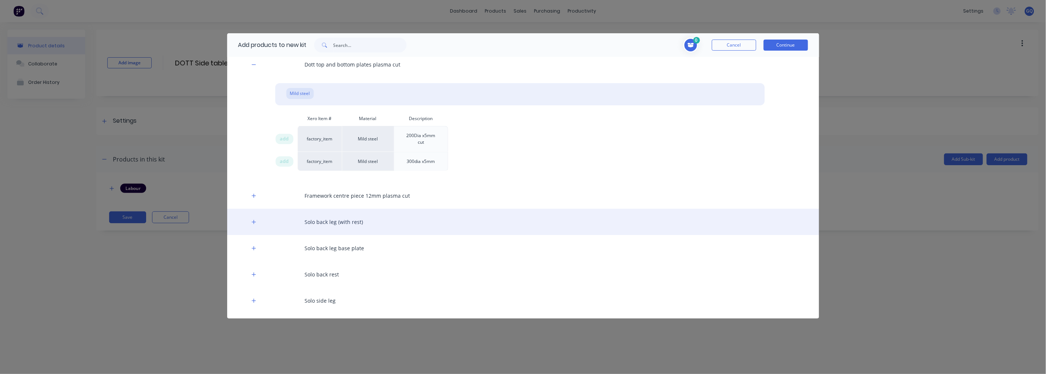
scroll to position [370, 0]
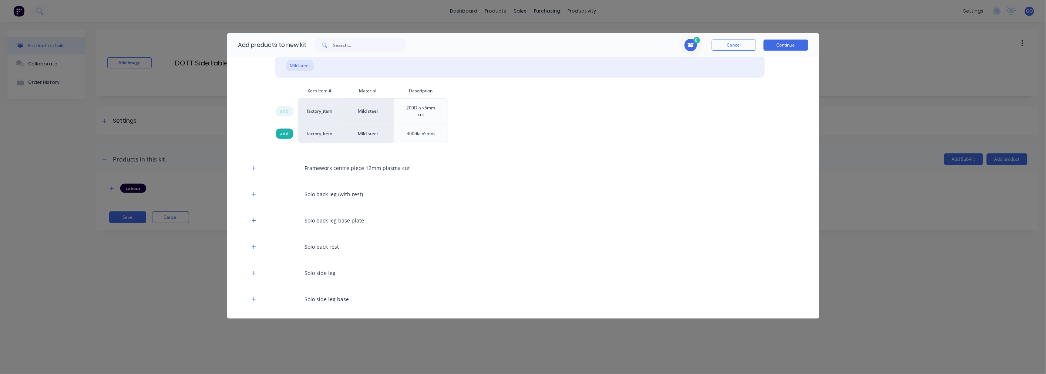
click at [286, 138] on div "add" at bounding box center [285, 134] width 18 height 10
click at [281, 114] on span "add" at bounding box center [284, 111] width 9 height 7
click at [787, 47] on button "Continue" at bounding box center [785, 45] width 44 height 11
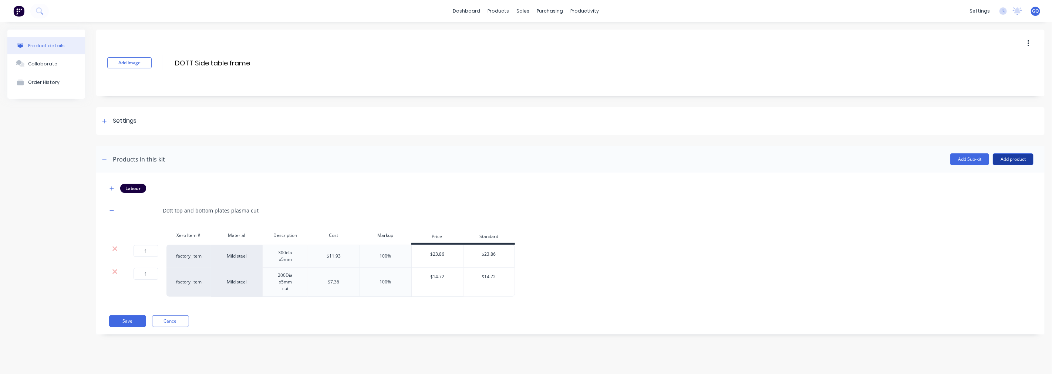
click at [1014, 163] on button "Add product" at bounding box center [1013, 159] width 41 height 12
click at [1008, 181] on div "Product catalogue" at bounding box center [998, 178] width 57 height 11
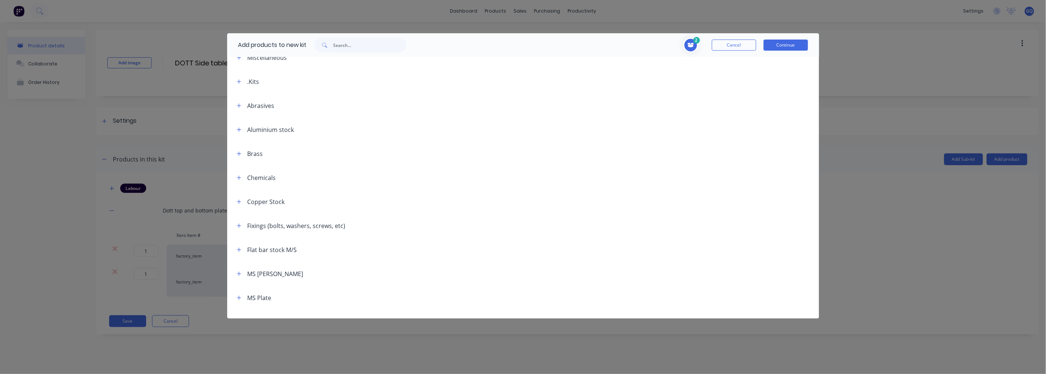
scroll to position [0, 0]
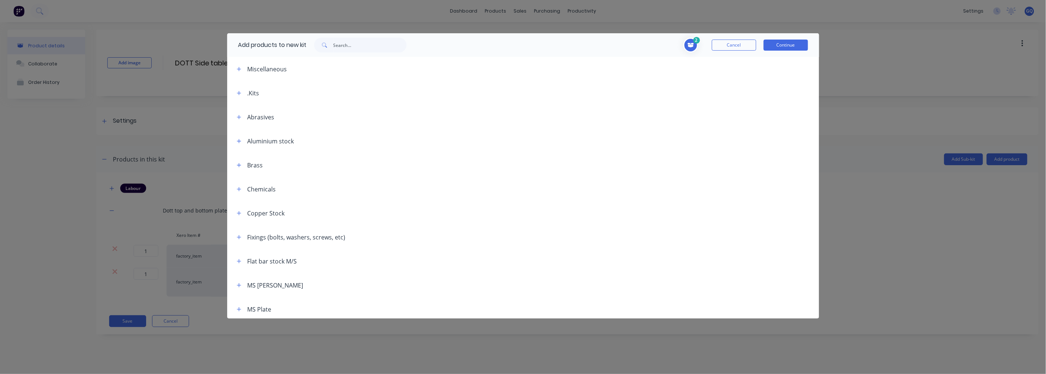
click at [265, 117] on div "Abrasives" at bounding box center [260, 117] width 27 height 9
click at [237, 119] on icon "button" at bounding box center [239, 117] width 4 height 5
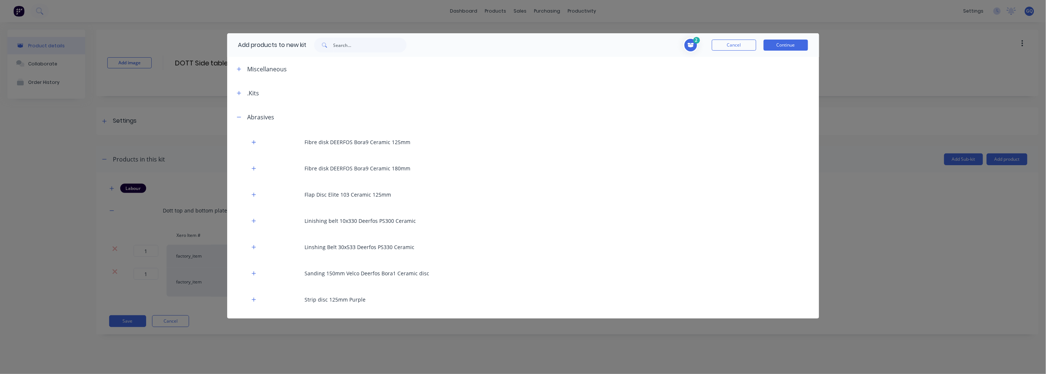
drag, startPoint x: 620, startPoint y: 82, endPoint x: 738, endPoint y: 56, distance: 120.4
click at [621, 82] on header ".Kits" at bounding box center [523, 93] width 592 height 24
click at [748, 47] on button "Cancel" at bounding box center [734, 45] width 44 height 11
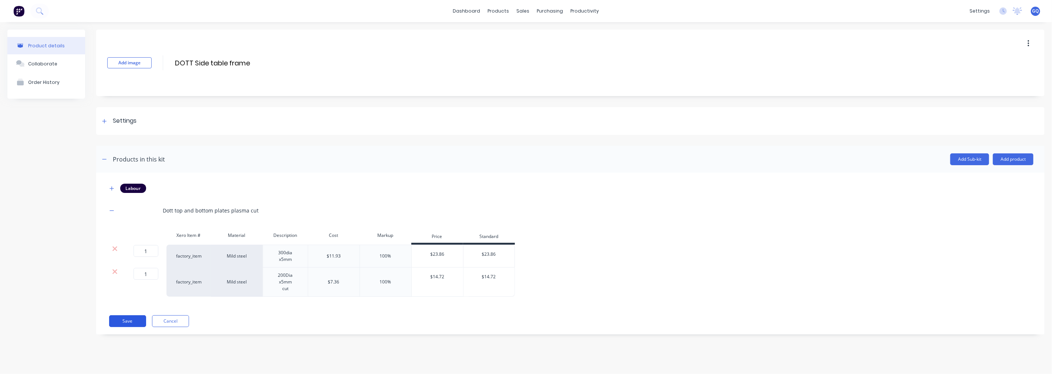
click at [133, 322] on button "Save" at bounding box center [127, 321] width 37 height 12
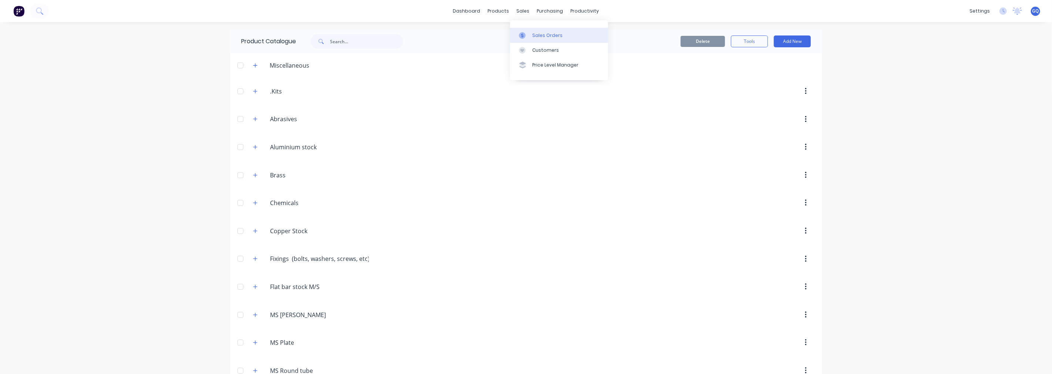
click at [532, 34] on div "Sales Orders" at bounding box center [547, 35] width 30 height 7
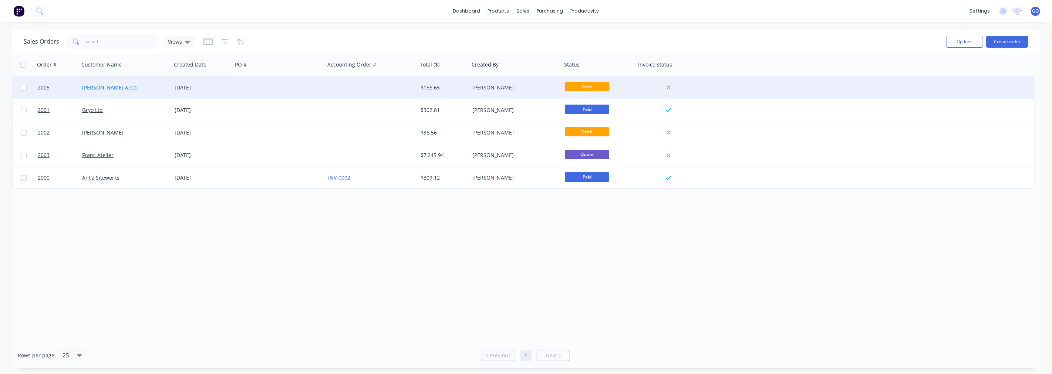
click at [105, 88] on link "[PERSON_NAME] & Co" at bounding box center [109, 87] width 54 height 7
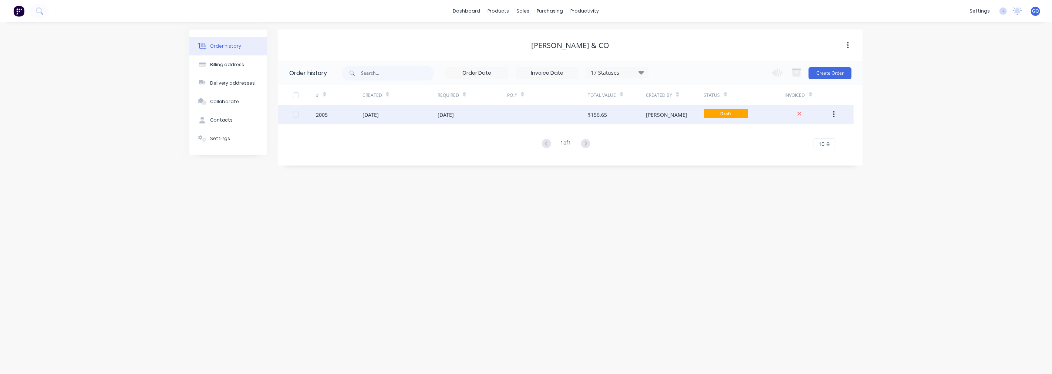
click at [322, 111] on div "2005" at bounding box center [322, 115] width 12 height 8
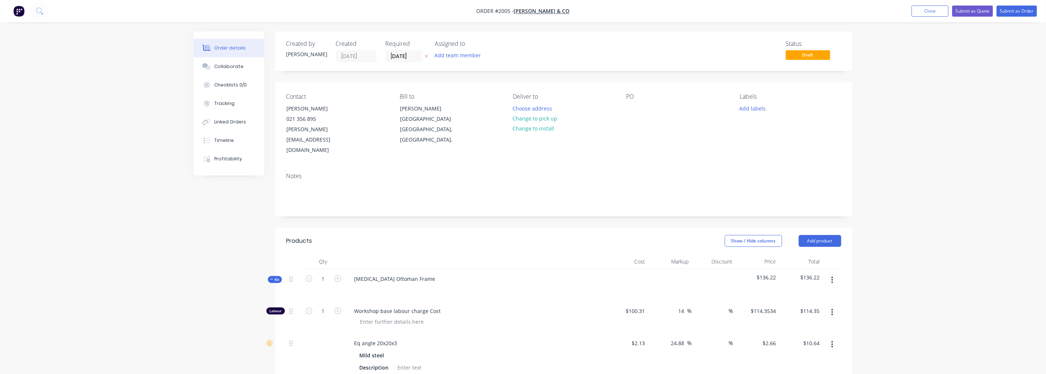
click at [294, 167] on div "Notes" at bounding box center [563, 192] width 577 height 50
click at [301, 173] on div "Notes" at bounding box center [563, 176] width 555 height 7
click at [309, 173] on div "Notes" at bounding box center [563, 176] width 555 height 7
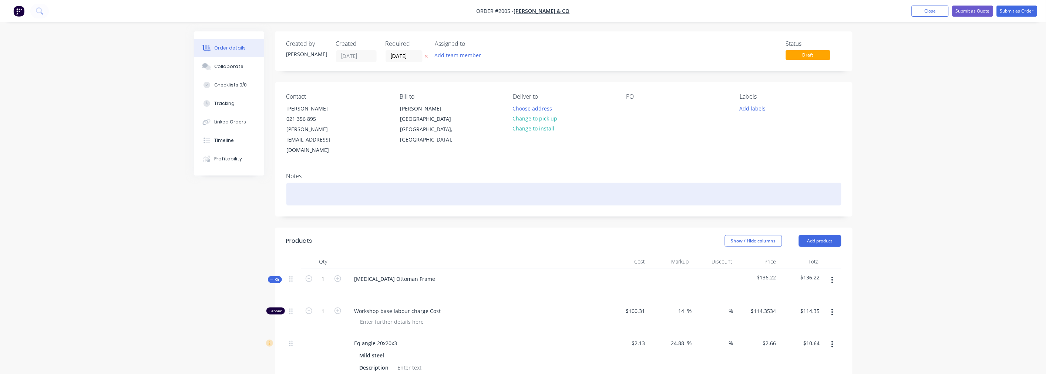
click at [476, 183] on div at bounding box center [563, 194] width 555 height 23
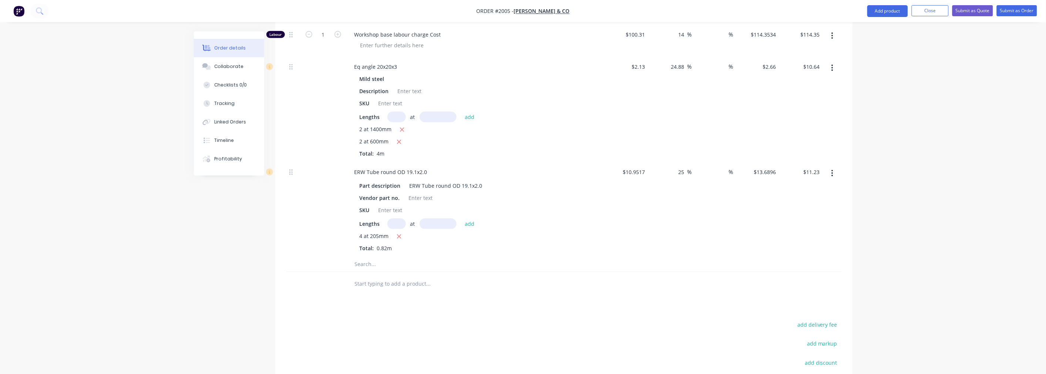
scroll to position [367, 0]
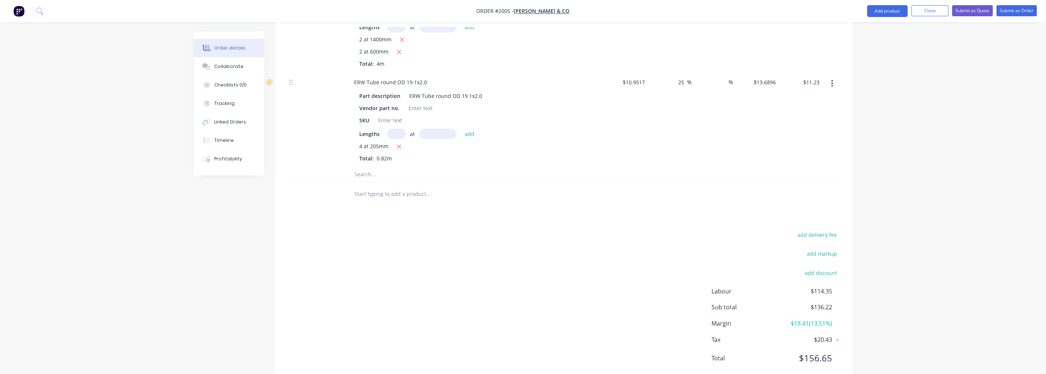
click at [375, 187] on input "text" at bounding box center [428, 194] width 148 height 15
click at [407, 187] on input "text" at bounding box center [428, 194] width 148 height 15
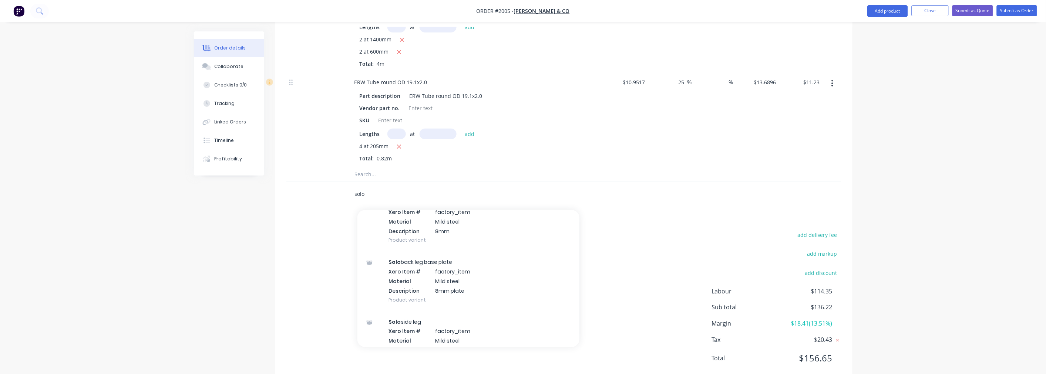
scroll to position [328, 0]
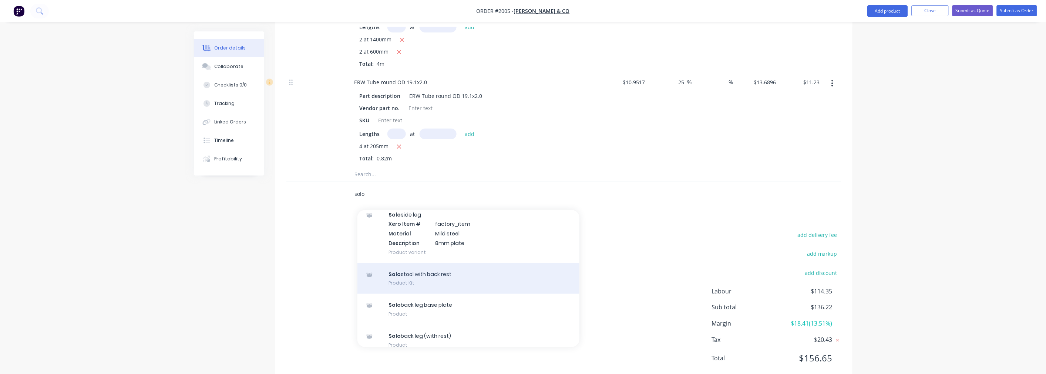
type input "solo"
click at [450, 263] on div "Solo stool with back rest Product Kit" at bounding box center [468, 278] width 222 height 31
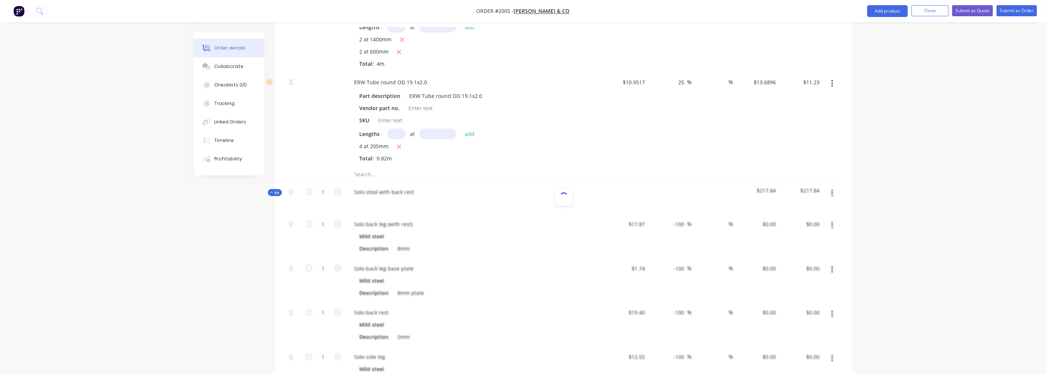
type input "$17.87"
type input "-100"
type input "$1.74"
type input "-100"
type input "$19.40"
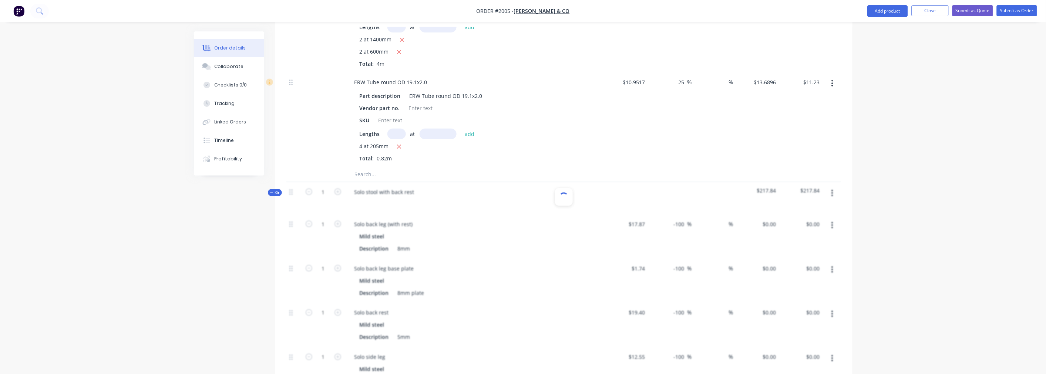
type input "-100"
type input "$12.55"
type input "-100"
type input "$1.46"
type input "-100"
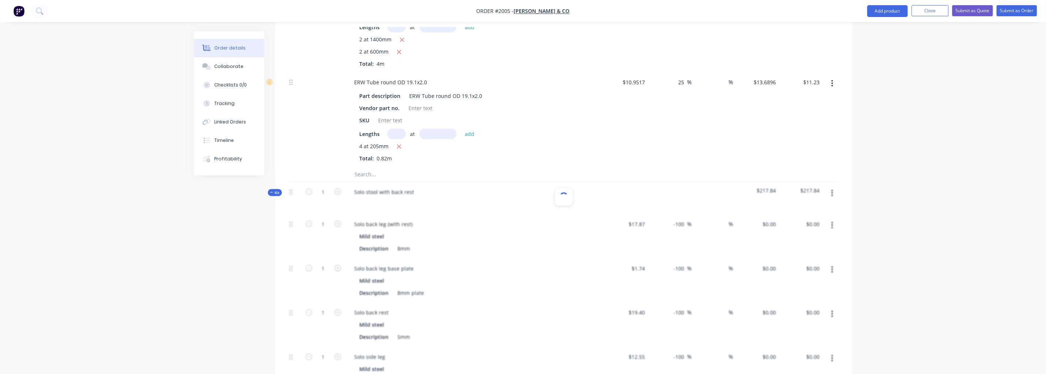
type input "$24.31"
type input "-100"
type input "$100.31"
type input "0.69"
type input "$101.00"
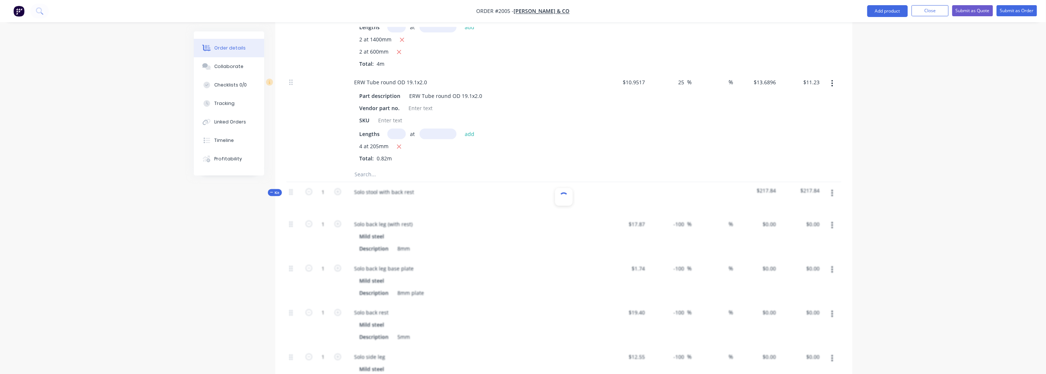
type input "$202.00"
type input "$4.47"
type input "25.06"
type input "$5.59"
type input "$2.04"
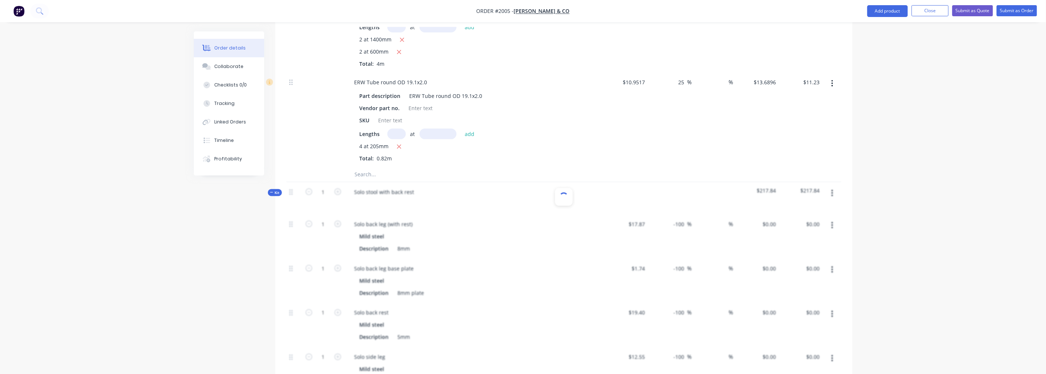
type input "$2.85"
type input "20"
type input "$3.42"
type input "$2.85"
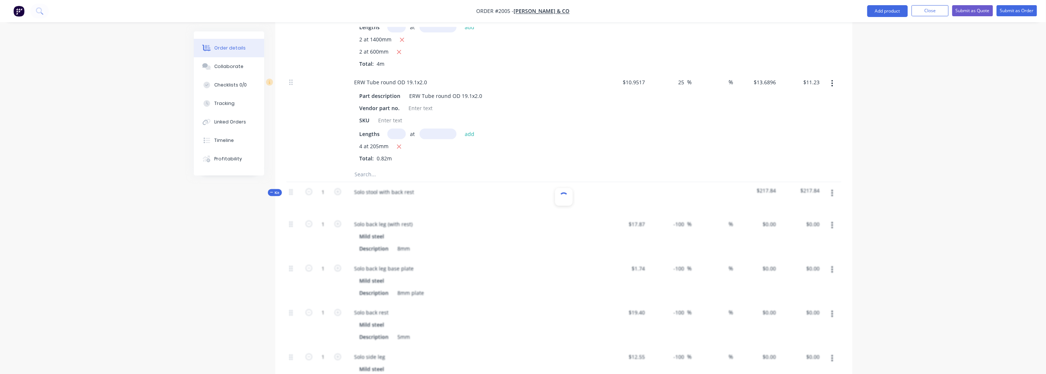
type input "20"
type input "$3.42"
type input "$1.45"
type input "20"
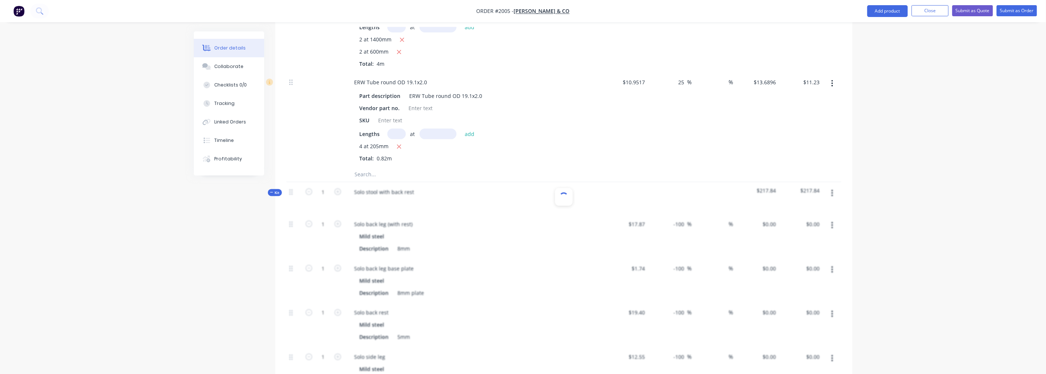
type input "$1.74"
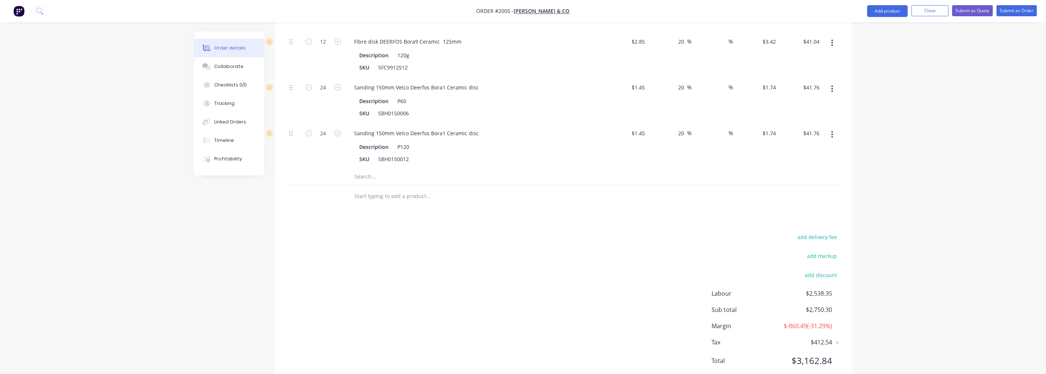
scroll to position [973, 0]
click at [371, 186] on input "text" at bounding box center [428, 193] width 148 height 15
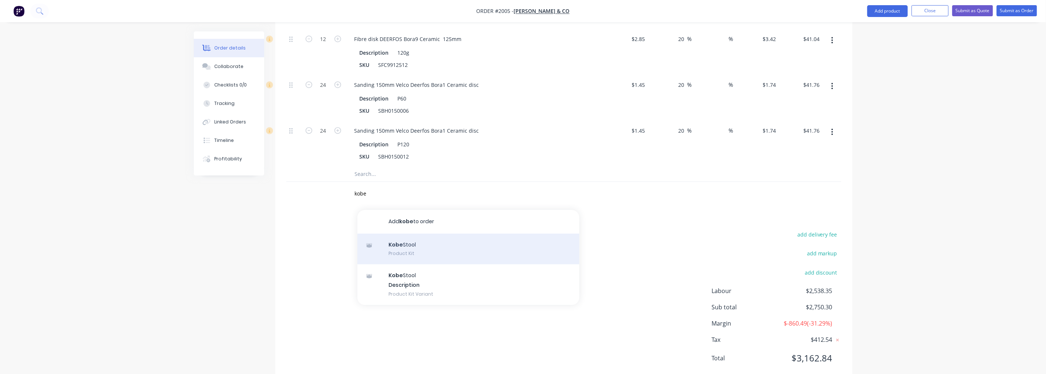
click at [422, 234] on div "Kobe Stool Product Kit" at bounding box center [468, 249] width 222 height 31
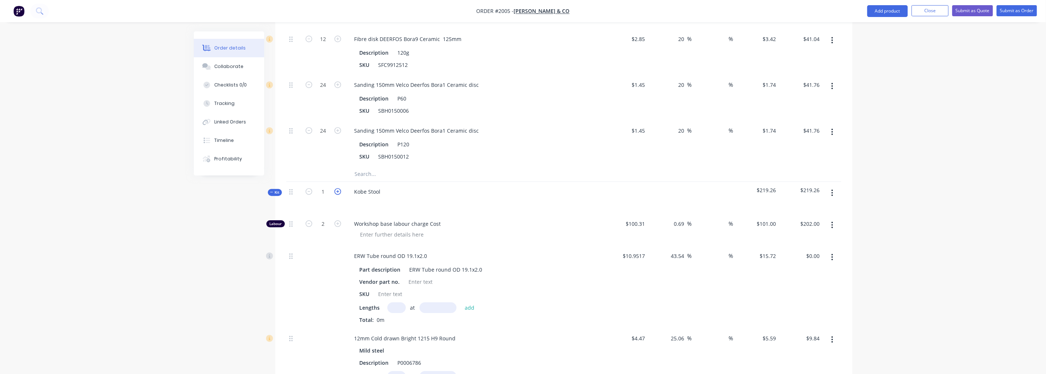
click at [338, 188] on icon "button" at bounding box center [337, 191] width 7 height 7
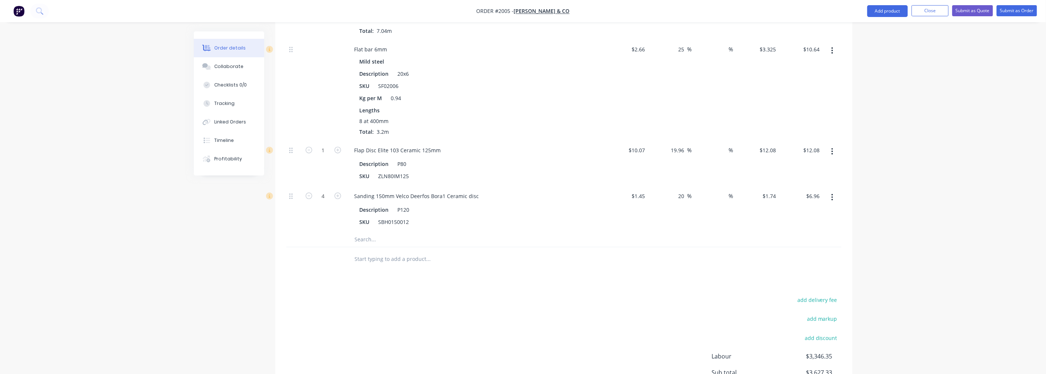
scroll to position [1401, 0]
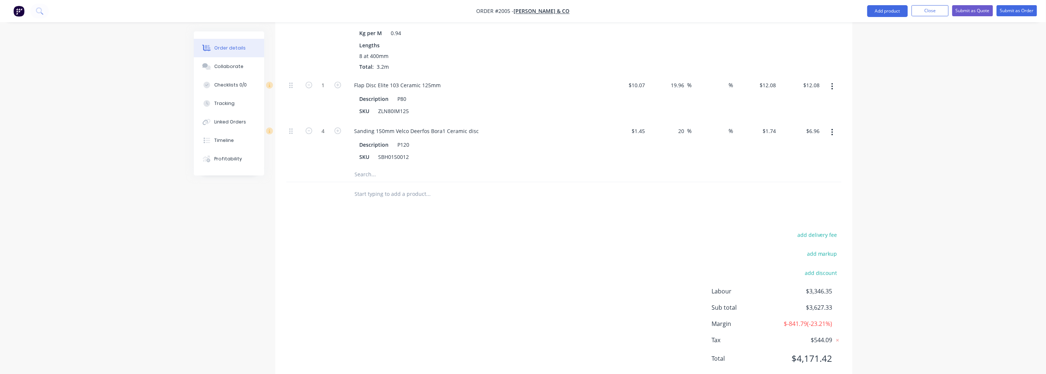
click at [418, 187] on input "text" at bounding box center [428, 194] width 148 height 15
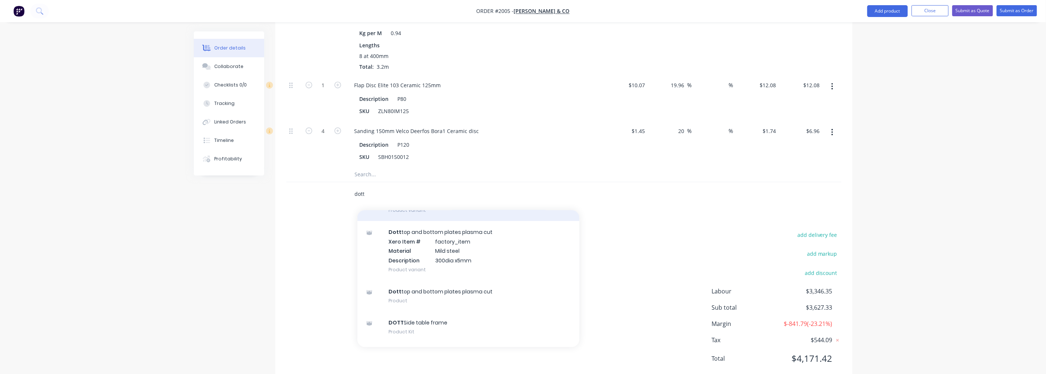
scroll to position [108, 0]
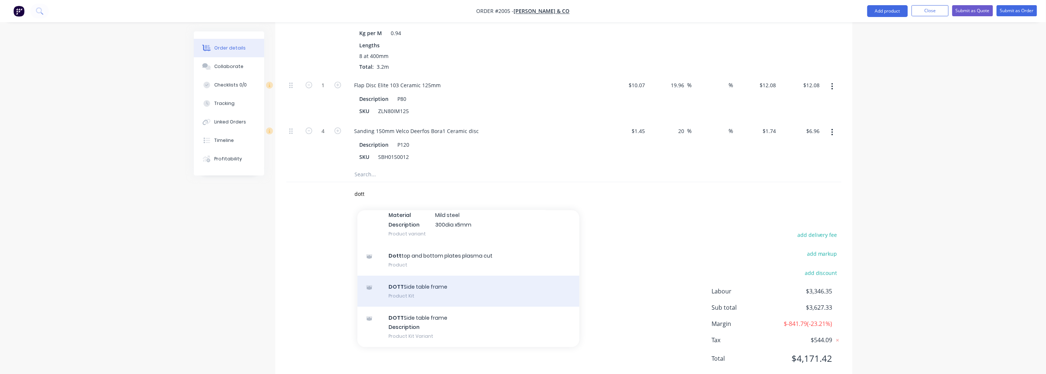
click at [430, 276] on div "DOTT Side table frame Product Kit" at bounding box center [468, 291] width 222 height 31
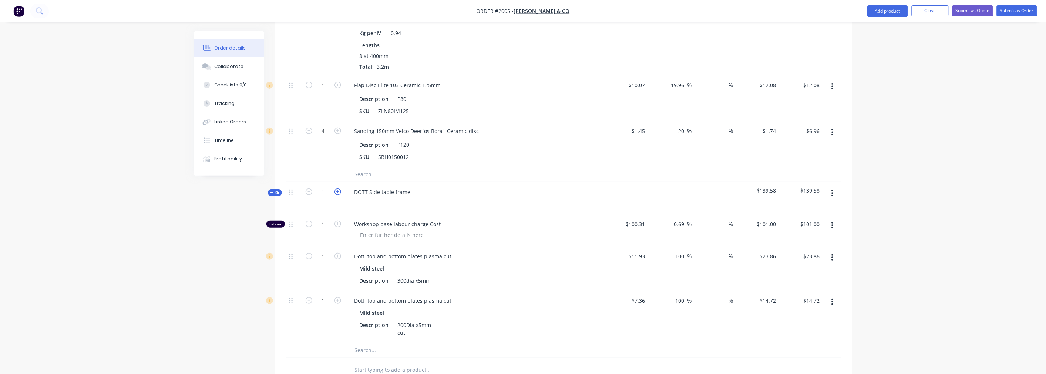
click at [338, 189] on icon "button" at bounding box center [337, 192] width 7 height 7
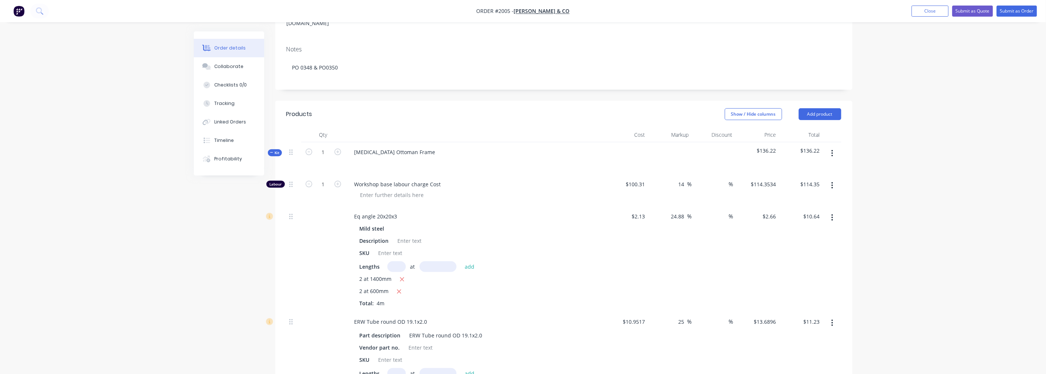
scroll to position [168, 0]
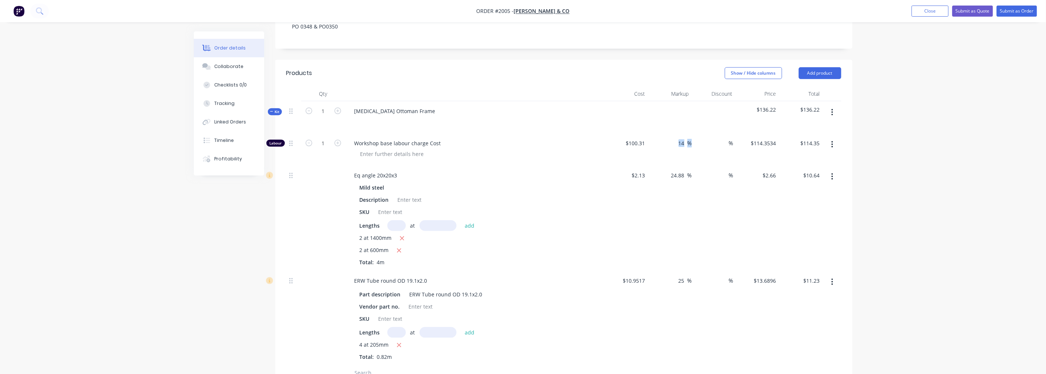
drag, startPoint x: 673, startPoint y: 122, endPoint x: 693, endPoint y: 121, distance: 20.0
click at [694, 134] on div "Labour 1 Workshop base labour charge Cost $100.31 $100.31 14 14 % % $114.3534 $…" at bounding box center [563, 150] width 555 height 32
click at [662, 193] on div "24.88 24.88 %" at bounding box center [670, 218] width 44 height 105
drag, startPoint x: 674, startPoint y: 121, endPoint x: 694, endPoint y: 122, distance: 20.4
click at [694, 134] on div "Labour 1 Workshop base labour charge Cost $100.31 $100.31 14 14 % % $114.3534 $…" at bounding box center [563, 150] width 555 height 32
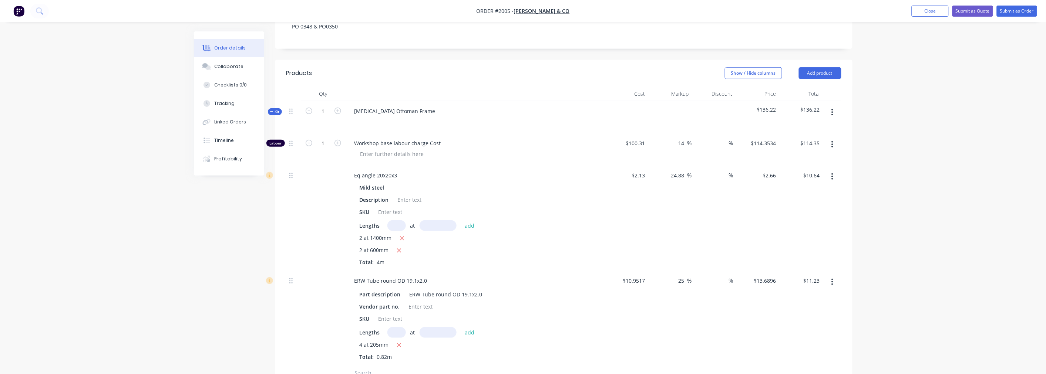
click at [686, 174] on div "24.88 24.88 %" at bounding box center [670, 218] width 44 height 105
click at [676, 138] on div "14 14 %" at bounding box center [683, 143] width 17 height 11
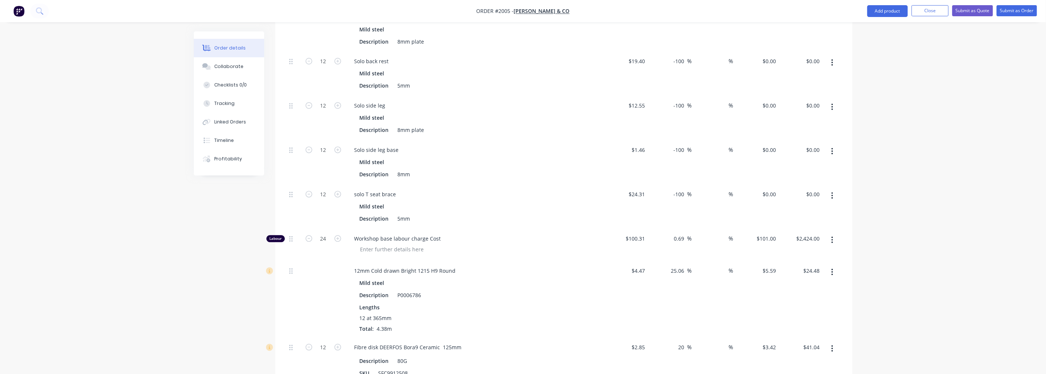
scroll to position [620, 0]
drag, startPoint x: 670, startPoint y: 213, endPoint x: 682, endPoint y: 215, distance: 11.8
click at [672, 227] on div "0.69 0.69 %" at bounding box center [670, 243] width 44 height 32
drag, startPoint x: 686, startPoint y: 216, endPoint x: 669, endPoint y: 216, distance: 16.3
click at [669, 227] on div "0.69 0.69 %" at bounding box center [670, 243] width 44 height 32
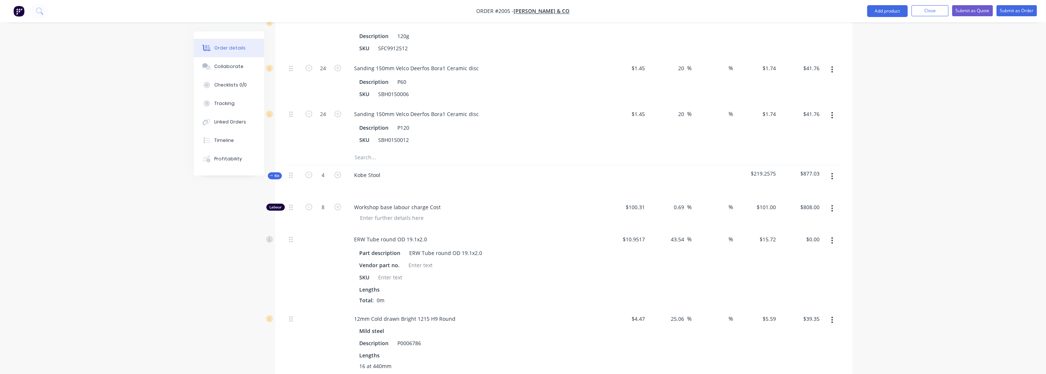
scroll to position [990, 0]
drag, startPoint x: 681, startPoint y: 188, endPoint x: 672, endPoint y: 189, distance: 8.9
click at [673, 202] on div "0.69 0.69" at bounding box center [680, 207] width 14 height 11
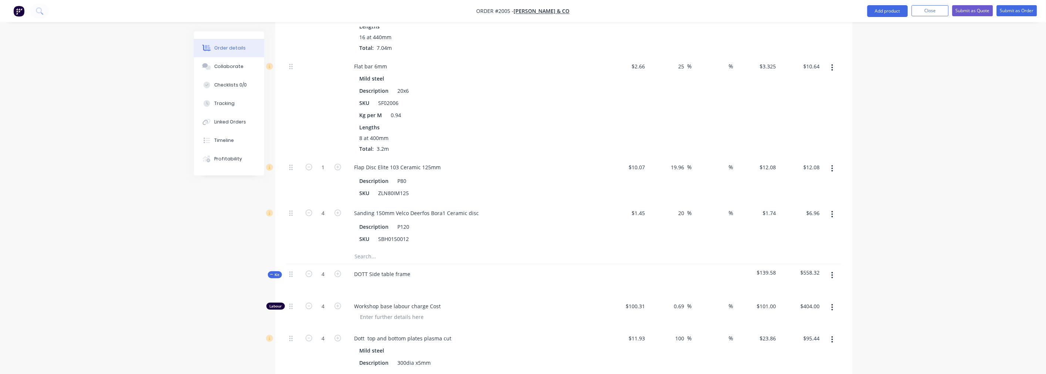
scroll to position [1359, 0]
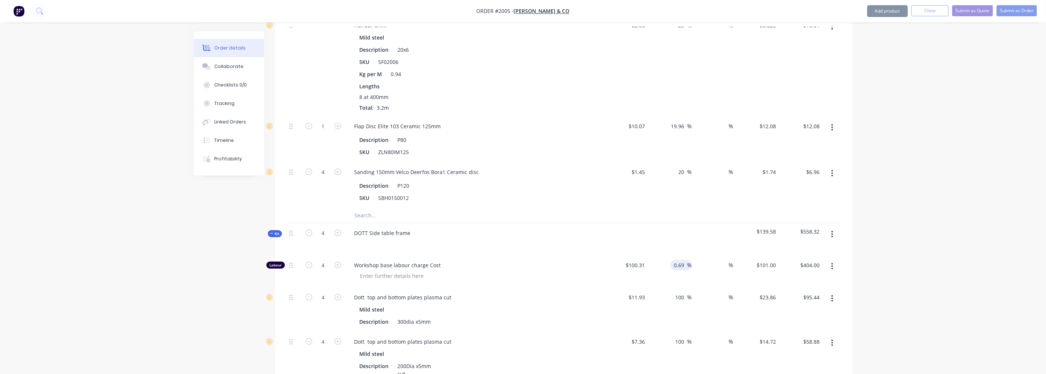
drag, startPoint x: 683, startPoint y: 244, endPoint x: 671, endPoint y: 244, distance: 12.2
click at [671, 260] on div "0.69 0.69 %" at bounding box center [680, 265] width 21 height 11
click at [561, 292] on div "Dott top and bottom plates plasma cut" at bounding box center [474, 297] width 253 height 11
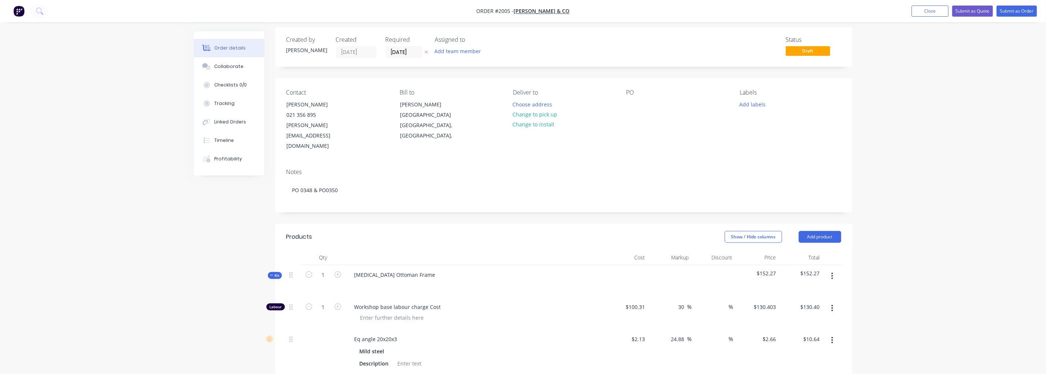
scroll to position [0, 0]
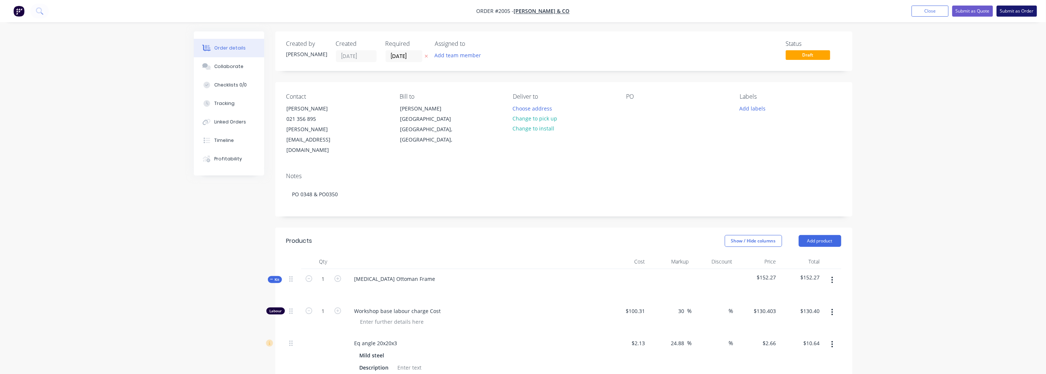
click at [1017, 9] on button "Submit as Order" at bounding box center [1016, 11] width 40 height 11
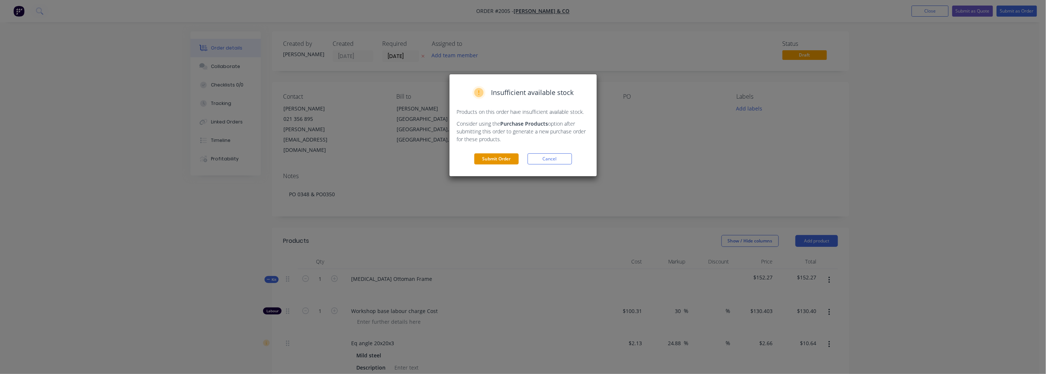
click at [486, 163] on button "Submit Order" at bounding box center [496, 158] width 44 height 11
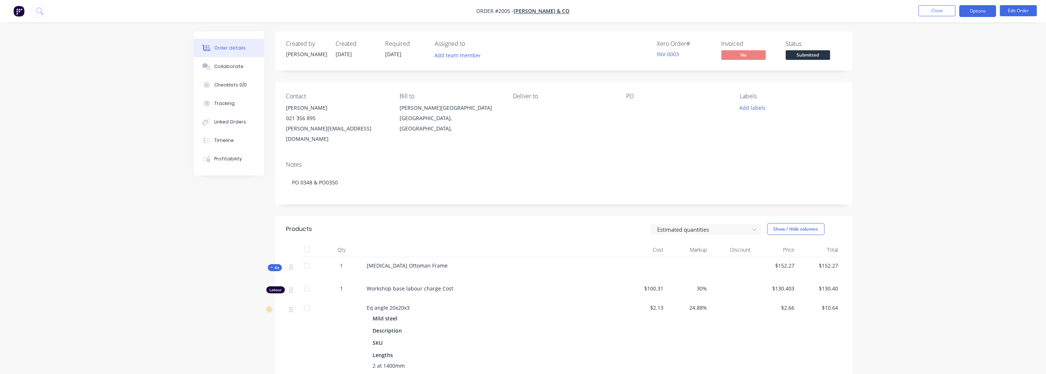
click at [974, 12] on button "Options" at bounding box center [977, 11] width 37 height 12
click at [934, 45] on div "Invoice" at bounding box center [955, 45] width 68 height 11
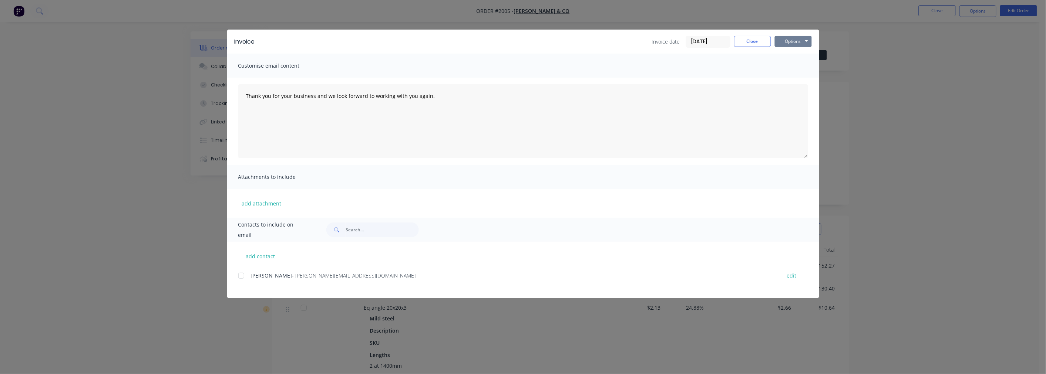
click at [786, 39] on button "Options" at bounding box center [792, 41] width 37 height 11
click at [787, 53] on button "Preview" at bounding box center [797, 54] width 47 height 12
click at [240, 276] on div at bounding box center [241, 275] width 15 height 15
click at [793, 41] on button "Options" at bounding box center [792, 41] width 37 height 11
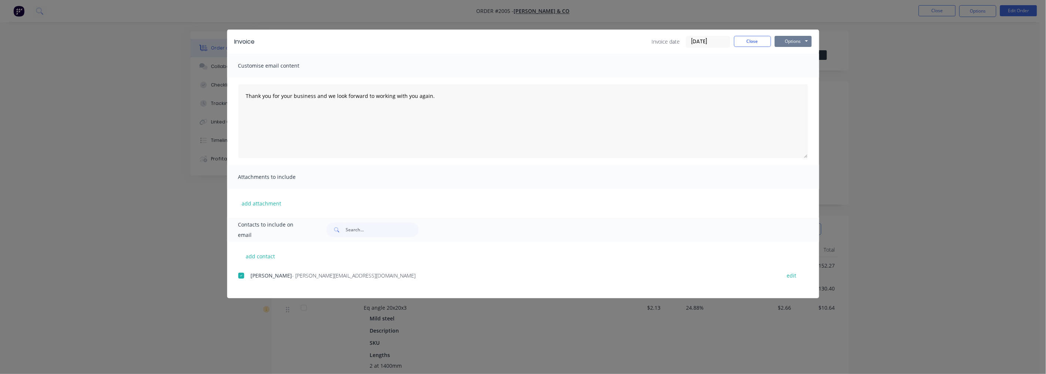
click at [793, 41] on button "Options" at bounding box center [792, 41] width 37 height 11
click at [740, 41] on button "Close" at bounding box center [752, 41] width 37 height 11
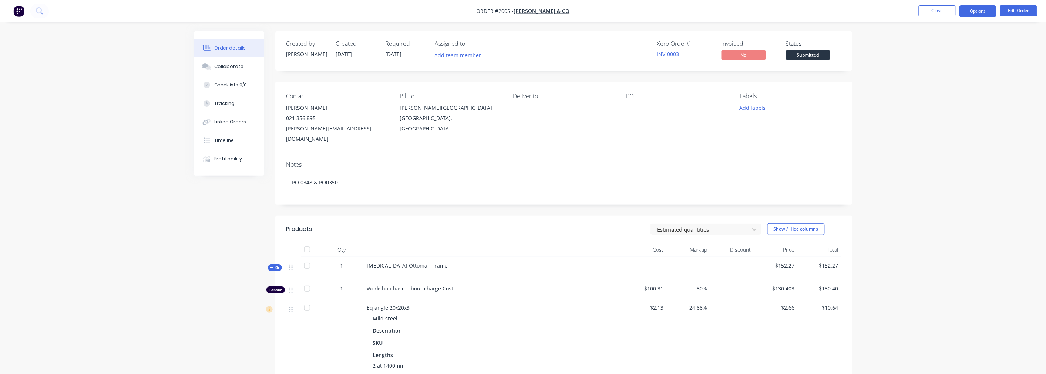
click at [991, 8] on button "Options" at bounding box center [977, 11] width 37 height 12
click at [957, 72] on div "Order Confirmation" at bounding box center [955, 74] width 68 height 11
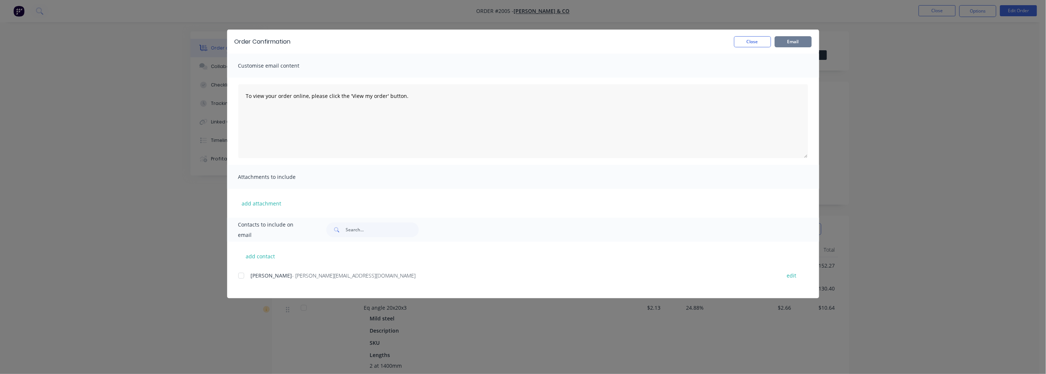
click at [793, 41] on button "Email" at bounding box center [792, 41] width 37 height 11
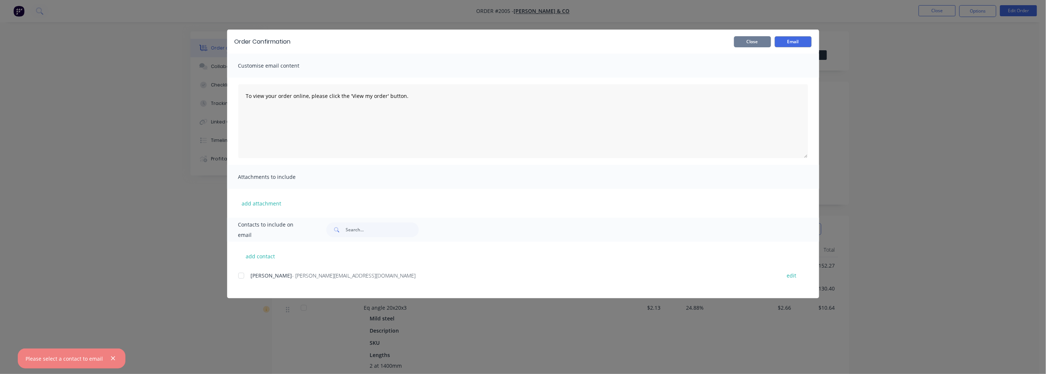
click at [758, 40] on button "Close" at bounding box center [752, 41] width 37 height 11
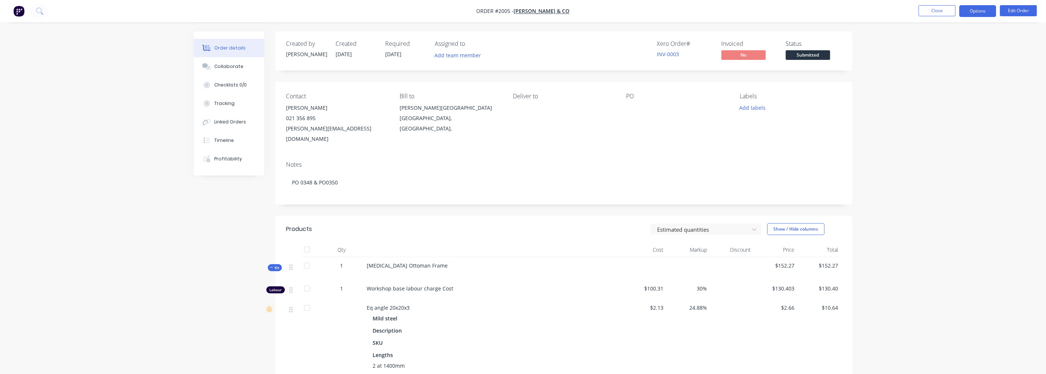
click at [977, 11] on button "Options" at bounding box center [977, 11] width 37 height 12
click at [946, 50] on div "Invoice" at bounding box center [955, 45] width 68 height 11
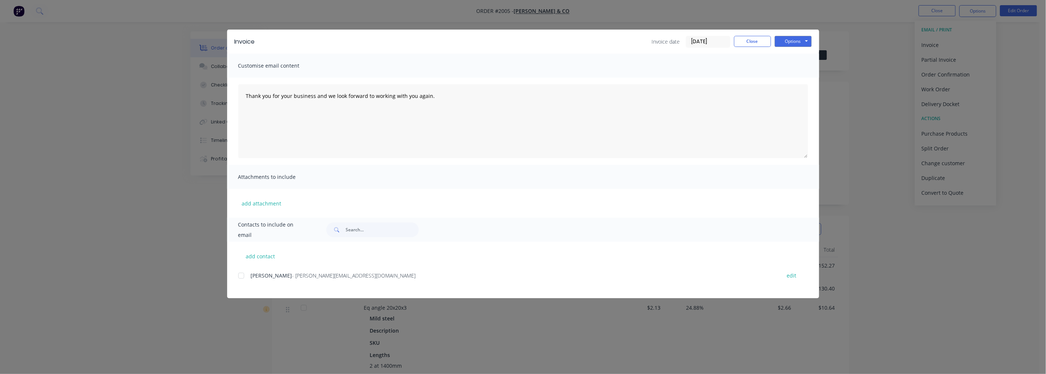
click at [243, 277] on div at bounding box center [241, 275] width 15 height 15
click at [786, 43] on button "Options" at bounding box center [792, 41] width 37 height 11
click at [788, 79] on button "Email" at bounding box center [797, 79] width 47 height 12
click at [802, 40] on button "Options" at bounding box center [792, 41] width 37 height 11
click at [789, 67] on button "Print" at bounding box center [797, 67] width 47 height 12
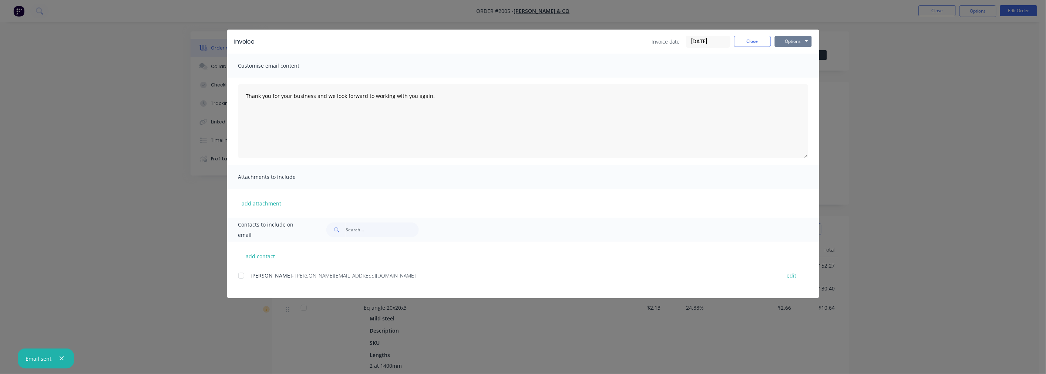
click at [802, 43] on button "Options" at bounding box center [792, 41] width 37 height 11
click at [736, 43] on button "Close" at bounding box center [752, 41] width 37 height 11
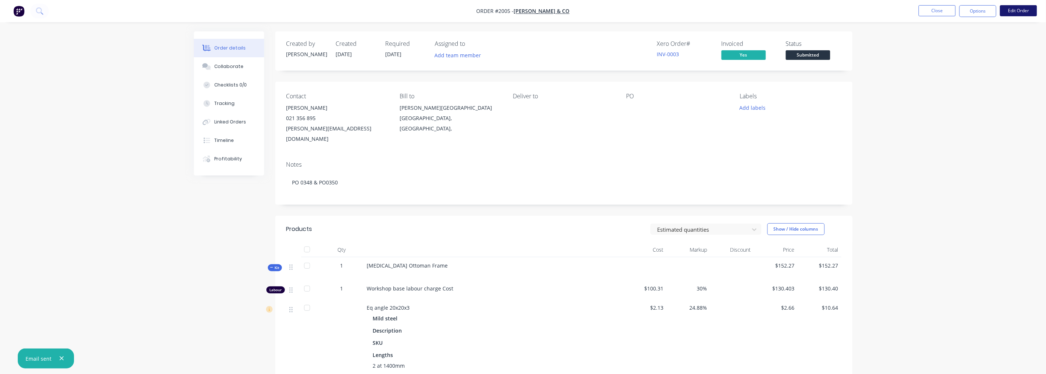
click at [1021, 12] on button "Edit Order" at bounding box center [1018, 10] width 37 height 11
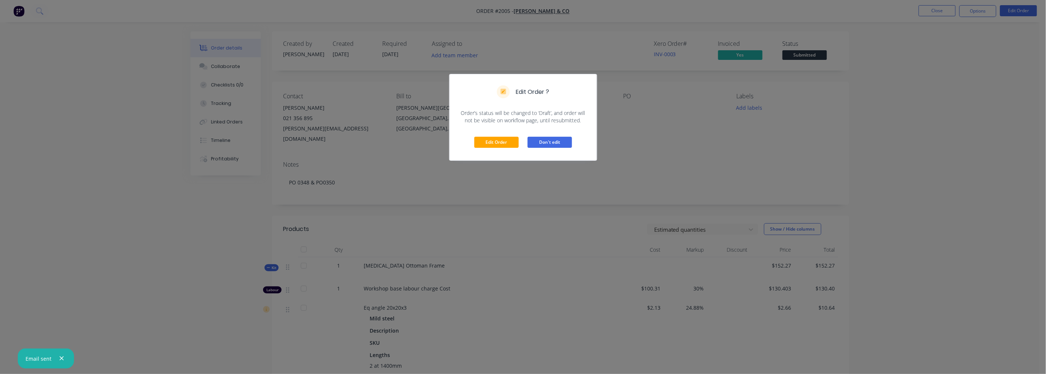
click at [547, 140] on button "Don't edit" at bounding box center [549, 142] width 44 height 11
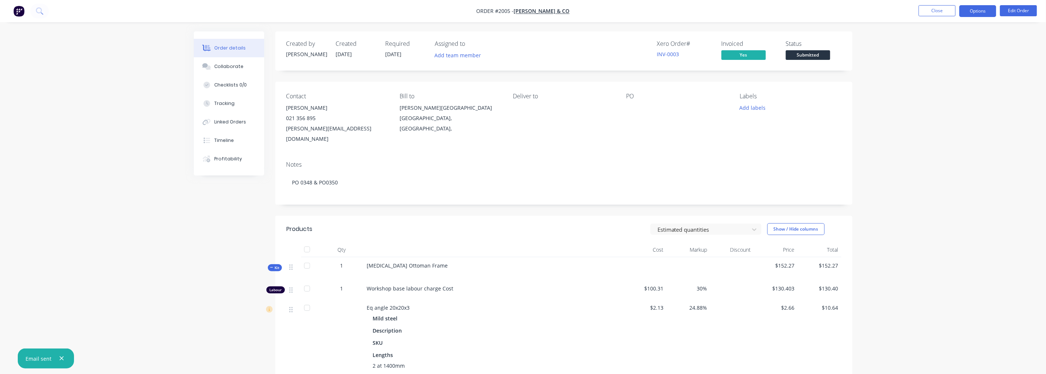
click at [977, 7] on button "Options" at bounding box center [977, 11] width 37 height 12
click at [939, 91] on div "Work Order" at bounding box center [955, 89] width 68 height 11
click at [927, 77] on div "Without pricing" at bounding box center [955, 74] width 68 height 11
click at [945, 76] on div "Order Confirmation" at bounding box center [955, 74] width 68 height 11
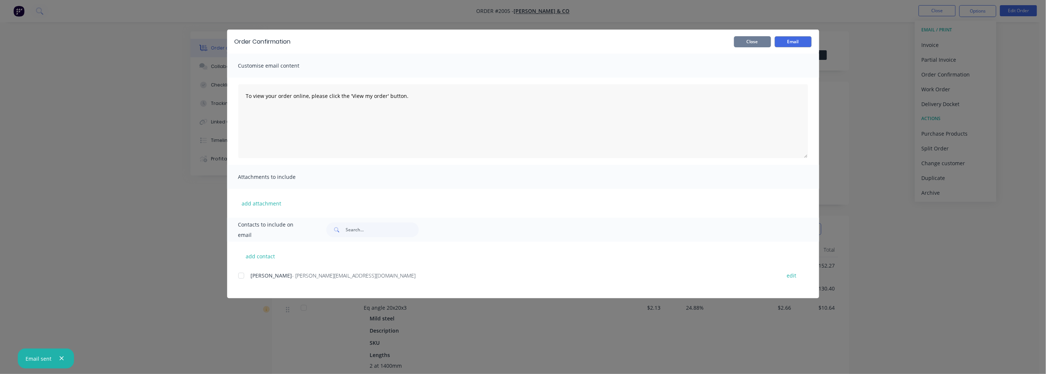
click at [750, 44] on button "Close" at bounding box center [752, 41] width 37 height 11
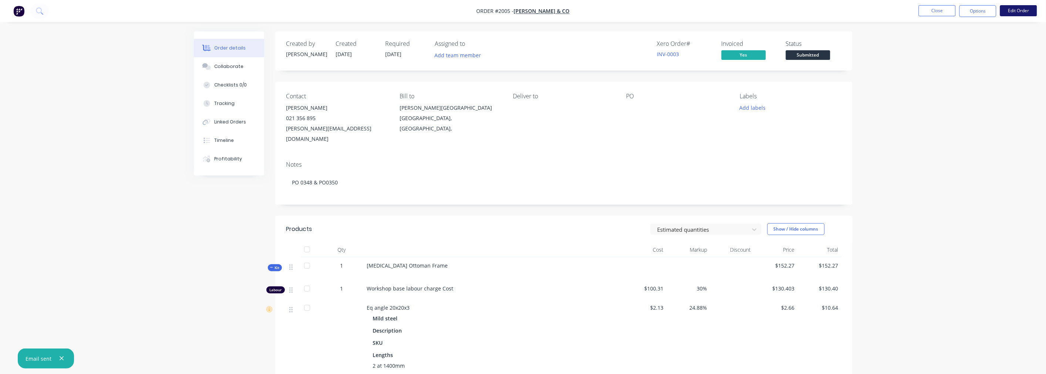
click at [1020, 13] on button "Edit Order" at bounding box center [1018, 10] width 37 height 11
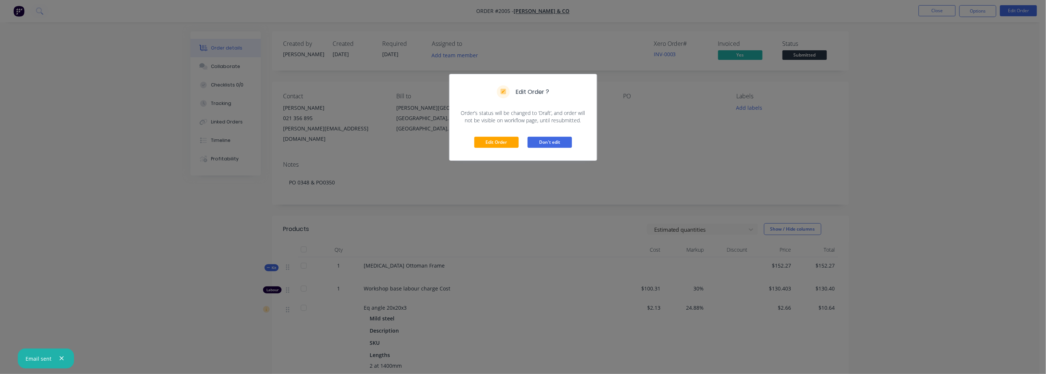
click at [546, 143] on button "Don't edit" at bounding box center [549, 142] width 44 height 11
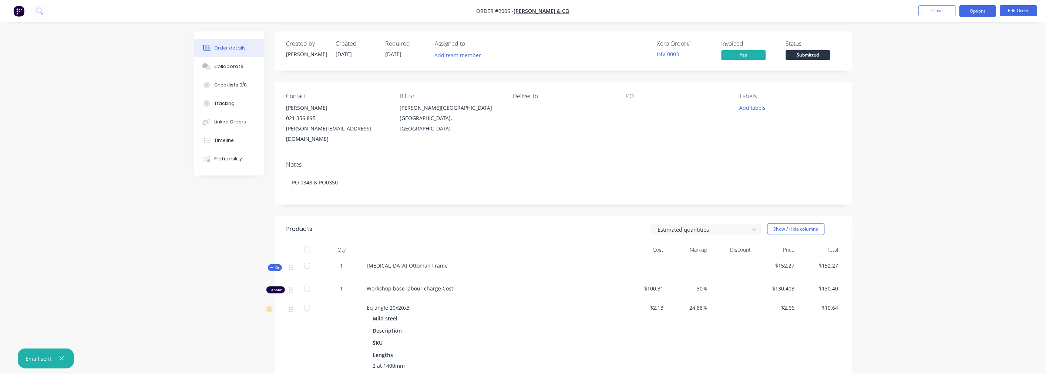
click at [988, 8] on button "Options" at bounding box center [977, 11] width 37 height 12
click at [936, 90] on div "Work Order" at bounding box center [955, 89] width 68 height 11
click at [942, 56] on div "With pricing" at bounding box center [955, 59] width 68 height 11
click at [978, 72] on div "Order Confirmation" at bounding box center [955, 74] width 68 height 11
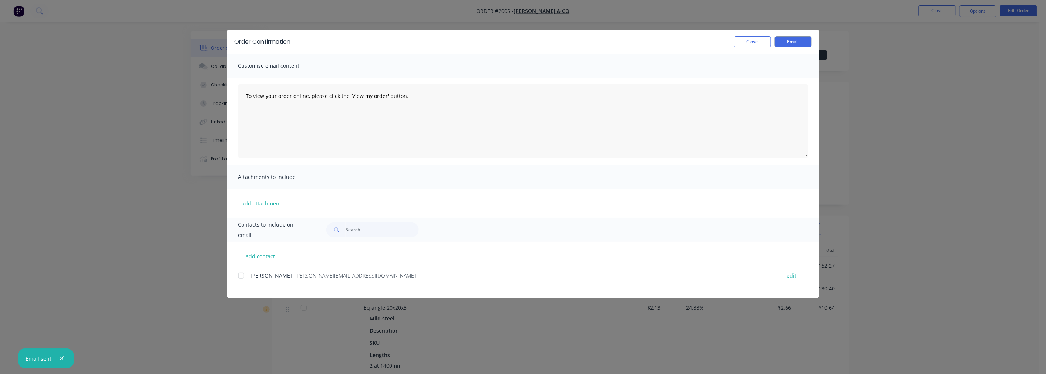
click at [241, 274] on div at bounding box center [241, 275] width 15 height 15
click at [801, 45] on button "Email" at bounding box center [792, 41] width 37 height 11
click at [756, 43] on button "Close" at bounding box center [752, 41] width 37 height 11
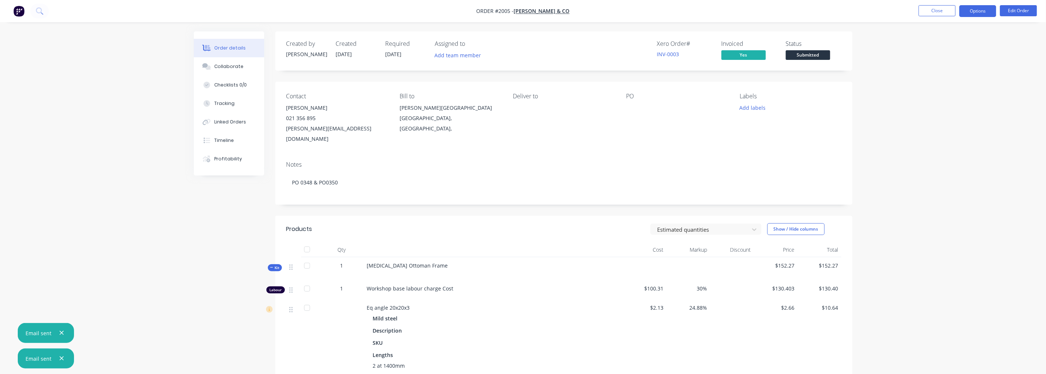
click at [983, 10] on button "Options" at bounding box center [977, 11] width 37 height 12
click at [944, 139] on button "Purchase Products" at bounding box center [955, 133] width 81 height 15
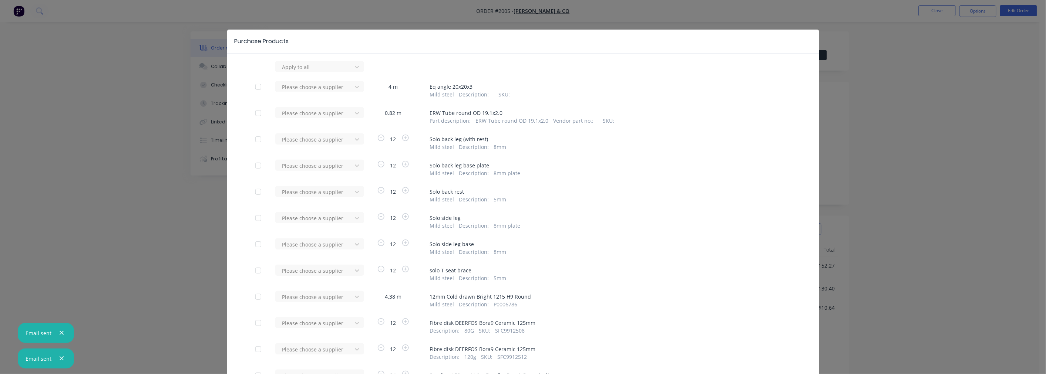
click at [124, 288] on div "Purchase Products Apply to all Please choose a supplier 4 m Eq angle 20x20x3 Mi…" at bounding box center [523, 187] width 1046 height 374
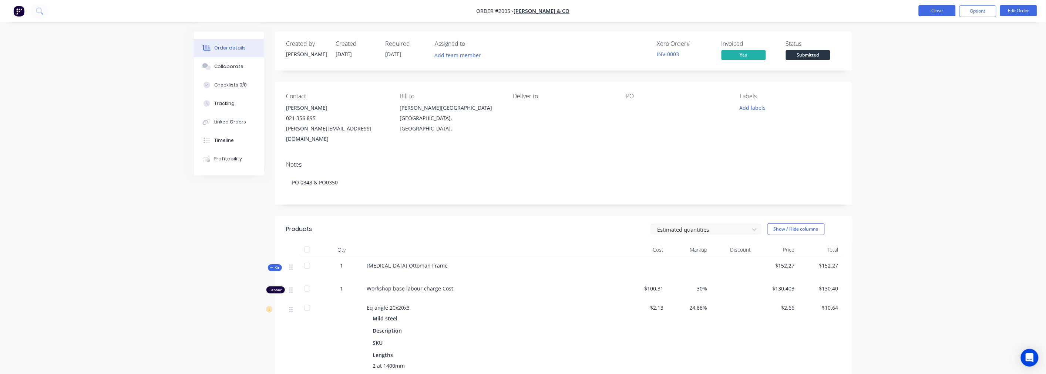
click at [940, 9] on button "Close" at bounding box center [936, 10] width 37 height 11
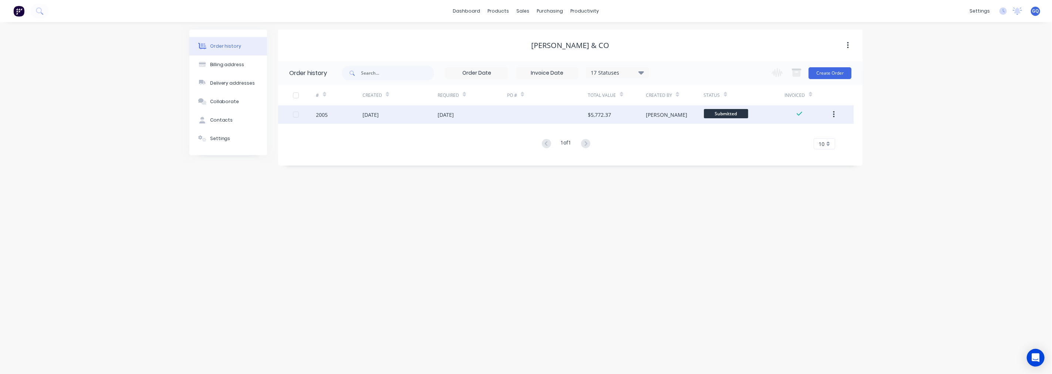
click at [833, 115] on icon "button" at bounding box center [834, 115] width 2 height 8
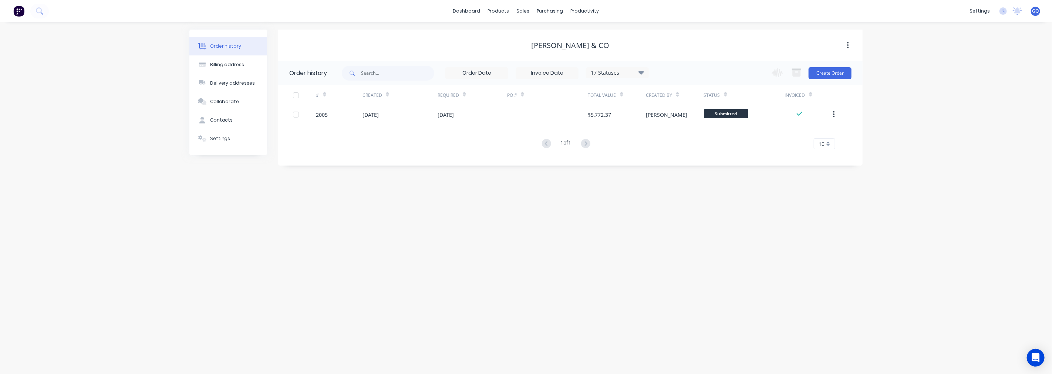
click at [845, 43] on button "button" at bounding box center [847, 45] width 17 height 13
click at [226, 135] on button "Settings" at bounding box center [228, 138] width 78 height 18
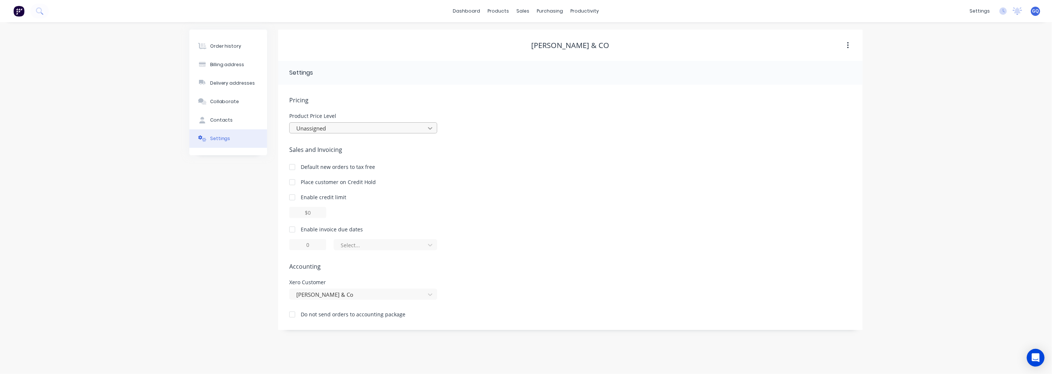
click at [425, 125] on div at bounding box center [429, 128] width 13 height 12
click at [400, 157] on div "Standard" at bounding box center [363, 159] width 148 height 14
click at [501, 132] on div "Product Price Level Standard" at bounding box center [570, 124] width 562 height 20
click at [502, 8] on div "products" at bounding box center [498, 11] width 29 height 11
click at [572, 8] on div "productivity" at bounding box center [585, 11] width 36 height 11
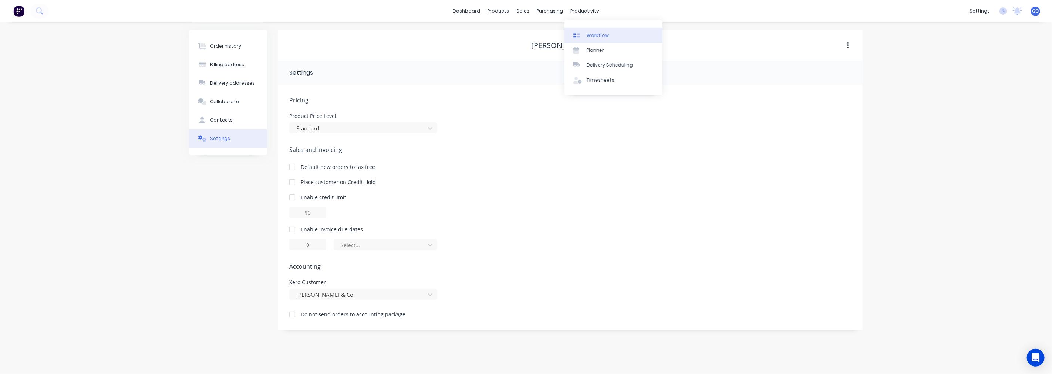
click at [584, 34] on div at bounding box center [578, 35] width 11 height 7
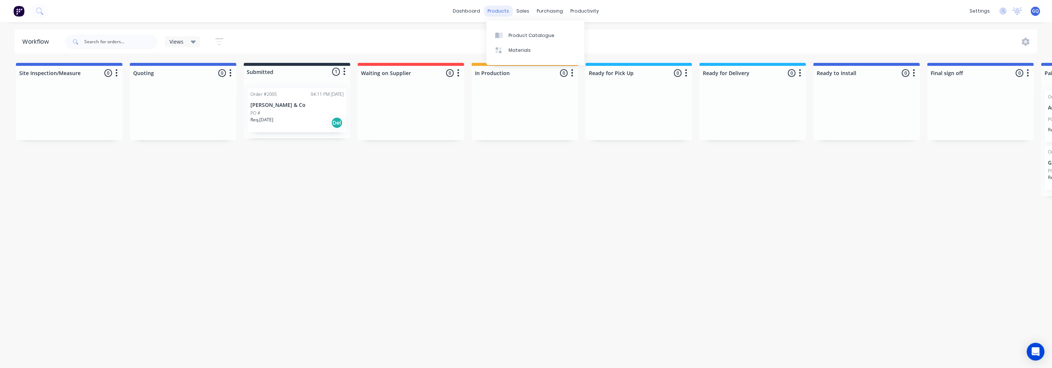
click at [491, 9] on div "products" at bounding box center [498, 11] width 29 height 11
click at [478, 9] on link "dashboard" at bounding box center [466, 11] width 35 height 11
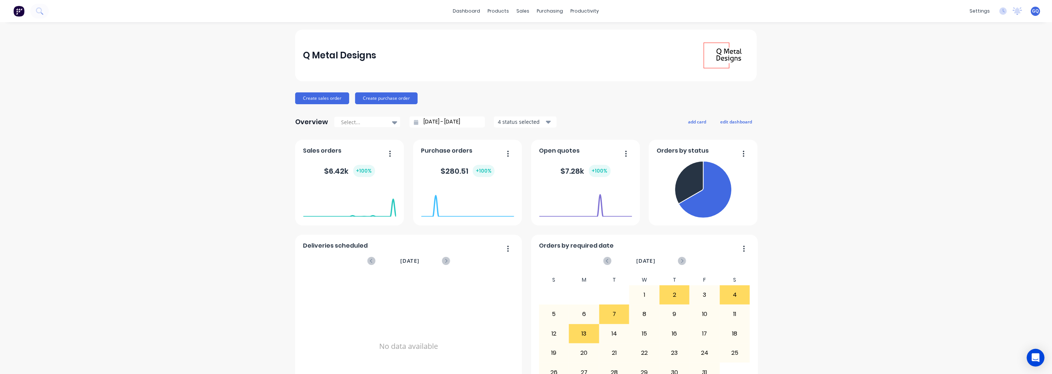
click at [349, 176] on div "$ 6.42k + 100 %" at bounding box center [349, 171] width 51 height 12
click at [335, 170] on div "$ 6.42k + 100 %" at bounding box center [349, 171] width 51 height 12
click at [521, 14] on div "sales" at bounding box center [523, 11] width 20 height 11
click at [519, 6] on div "sales" at bounding box center [523, 11] width 20 height 11
click at [550, 35] on div "Sales Orders" at bounding box center [547, 35] width 30 height 7
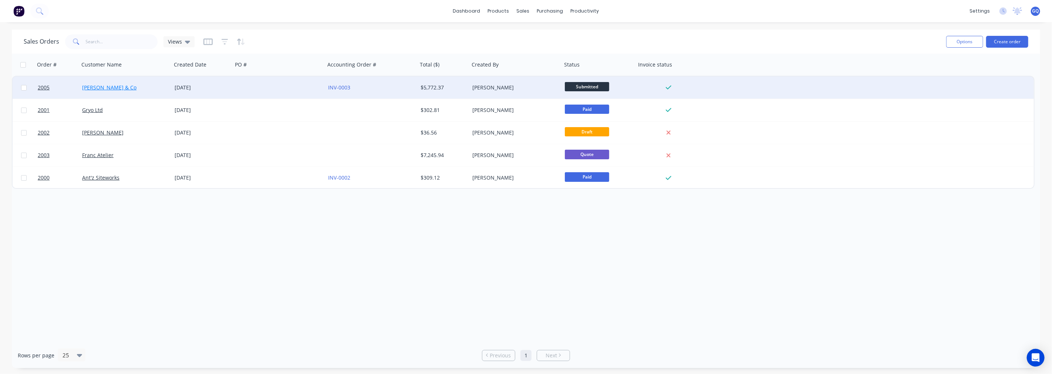
click at [105, 87] on link "[PERSON_NAME] & Co" at bounding box center [109, 87] width 54 height 7
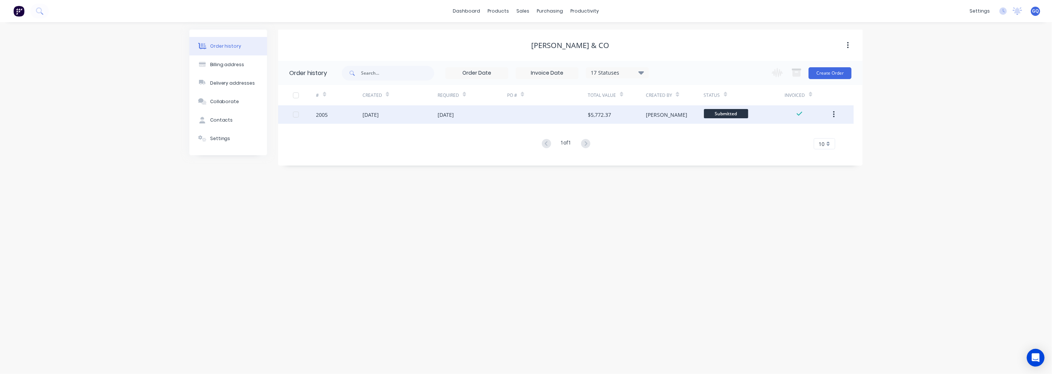
click at [371, 115] on div "[DATE]" at bounding box center [370, 115] width 16 height 8
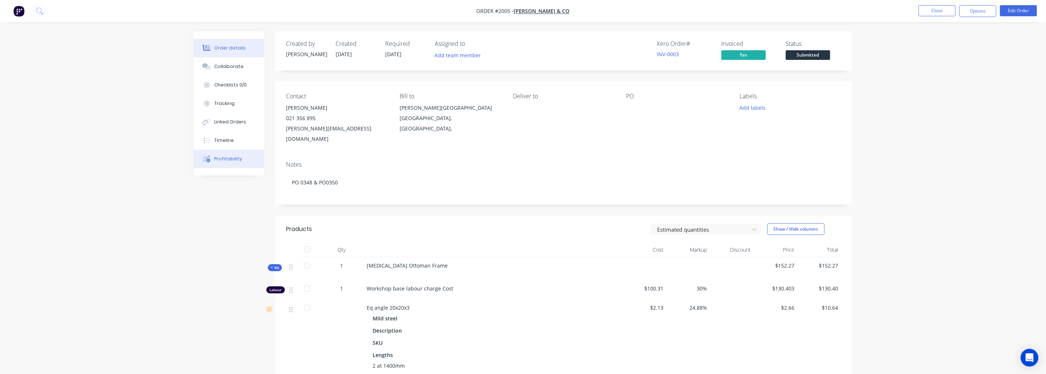
click at [233, 157] on div "Profitability" at bounding box center [228, 159] width 28 height 7
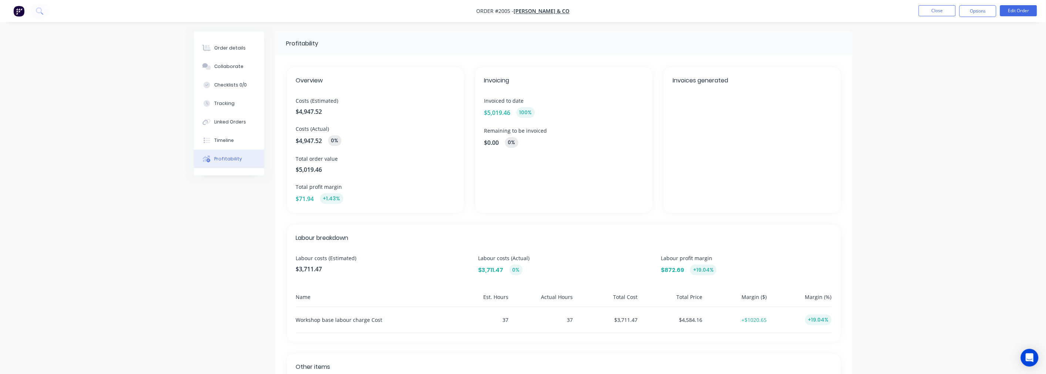
click at [680, 102] on div "Invoices generated" at bounding box center [751, 140] width 176 height 146
click at [699, 78] on span "Invoices generated" at bounding box center [751, 80] width 159 height 9
click at [974, 8] on button "Options" at bounding box center [977, 11] width 37 height 12
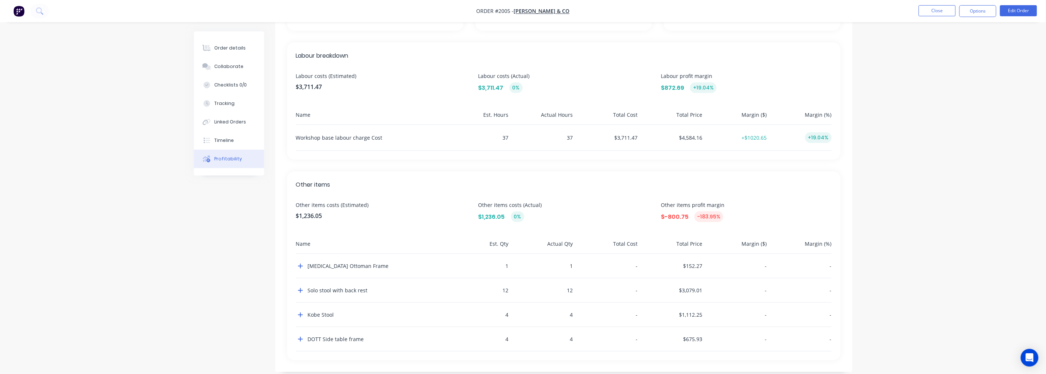
scroll to position [192, 0]
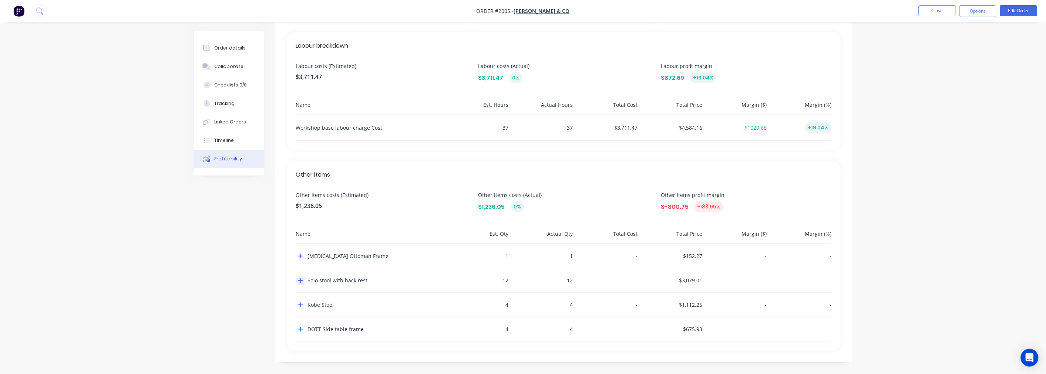
click at [301, 281] on icon "button" at bounding box center [300, 280] width 5 height 5
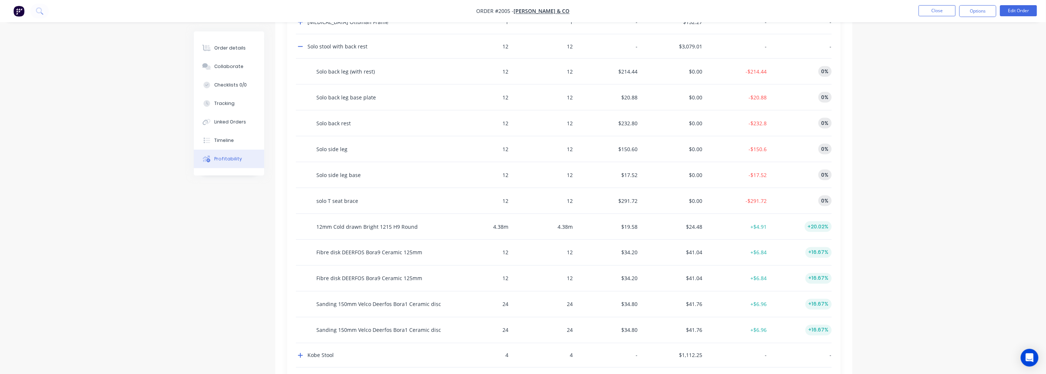
scroll to position [477, 0]
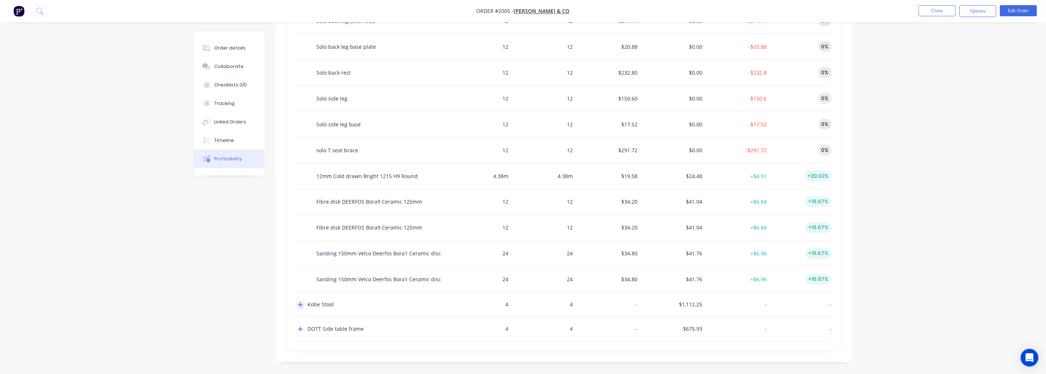
click at [300, 305] on icon "button" at bounding box center [300, 305] width 5 height 6
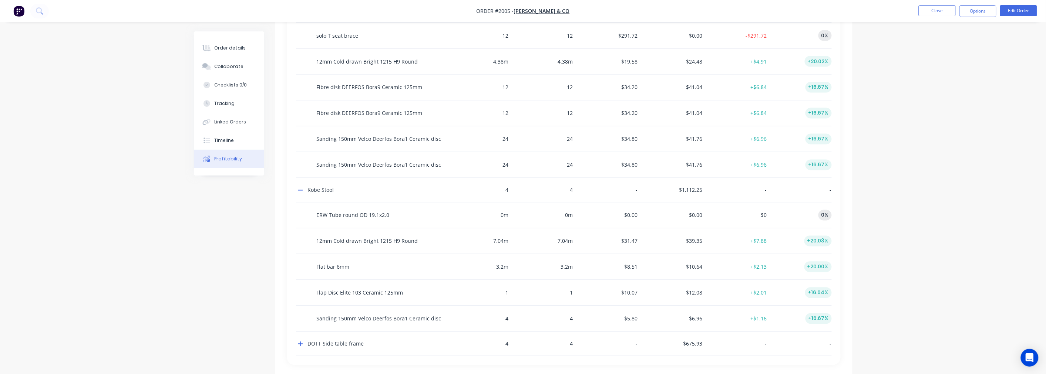
scroll to position [607, 0]
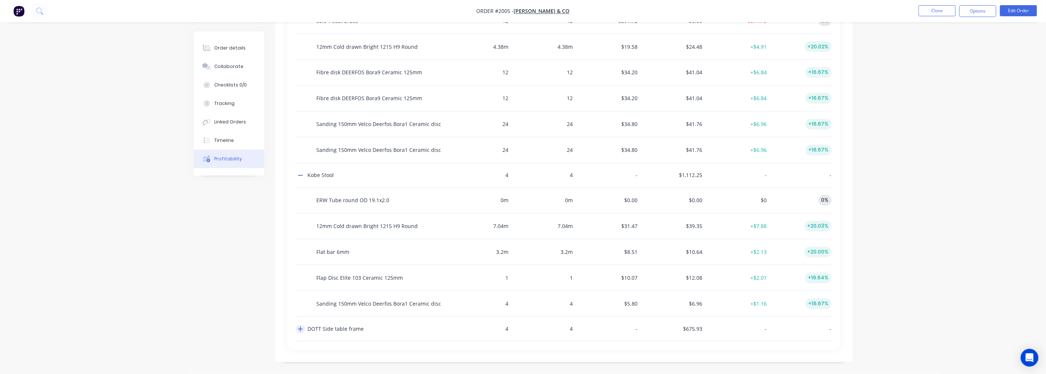
click at [301, 328] on icon "button" at bounding box center [300, 330] width 5 height 6
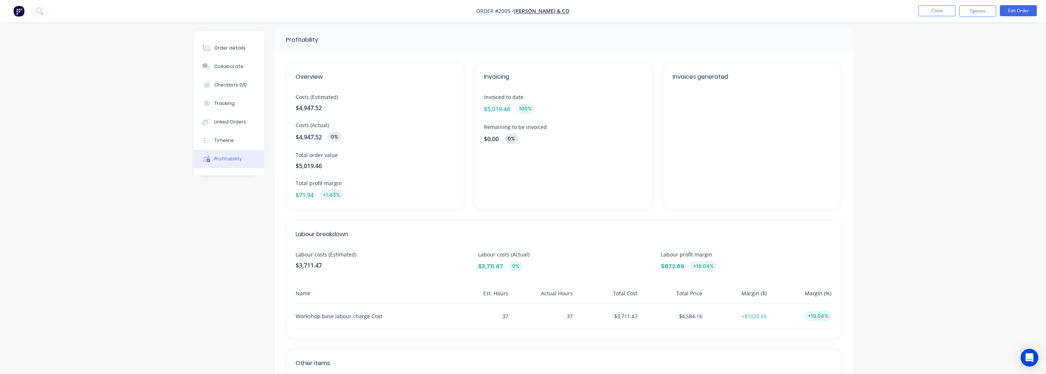
scroll to position [0, 0]
click at [205, 138] on icon at bounding box center [203, 141] width 1 height 6
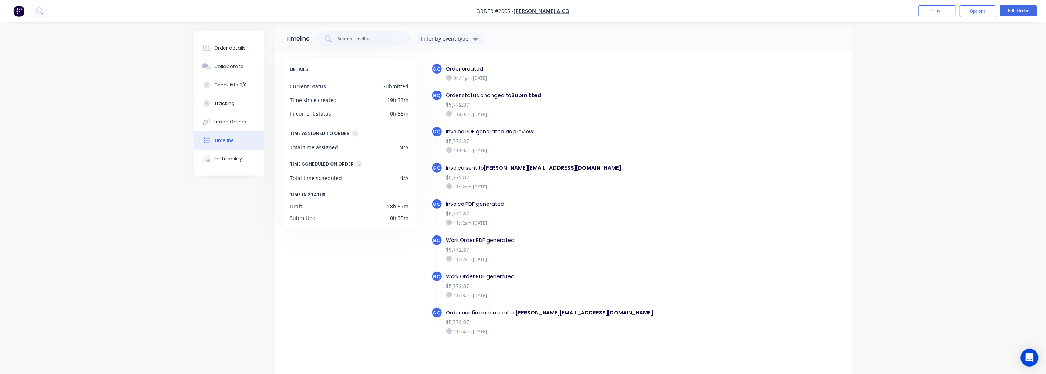
scroll to position [6, 0]
click at [217, 159] on div "Profitability" at bounding box center [228, 159] width 28 height 7
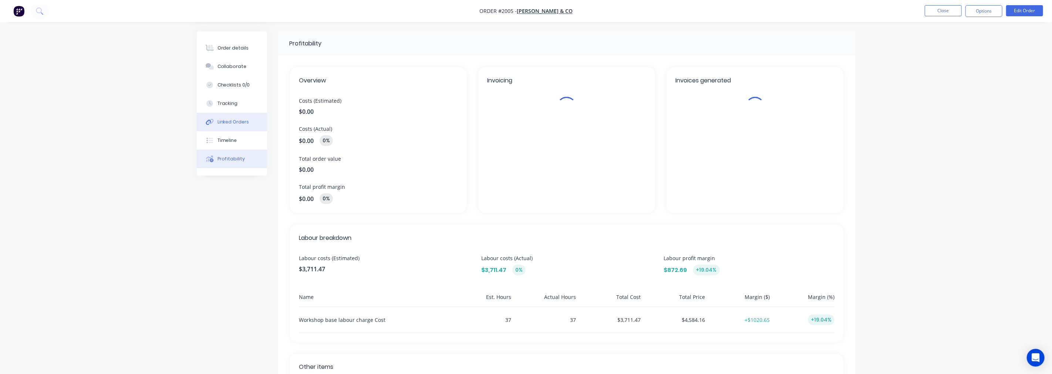
click at [221, 116] on button "Linked Orders" at bounding box center [232, 122] width 70 height 18
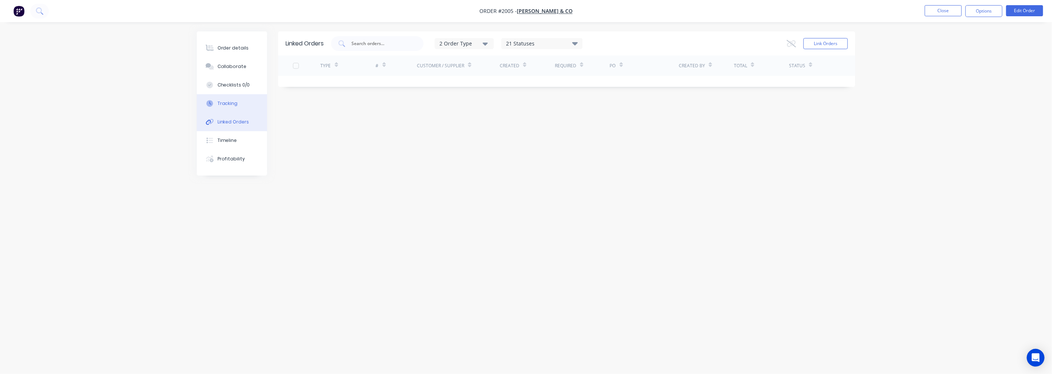
click at [236, 102] on div "Tracking" at bounding box center [227, 103] width 20 height 7
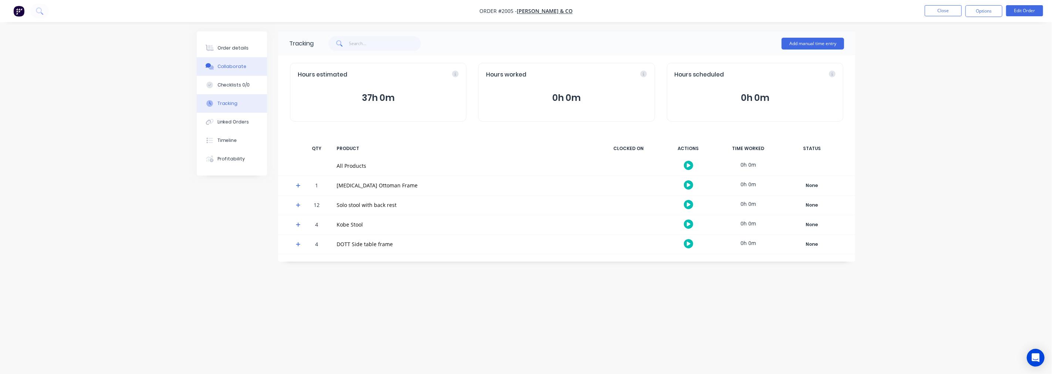
click at [226, 70] on button "Collaborate" at bounding box center [232, 66] width 70 height 18
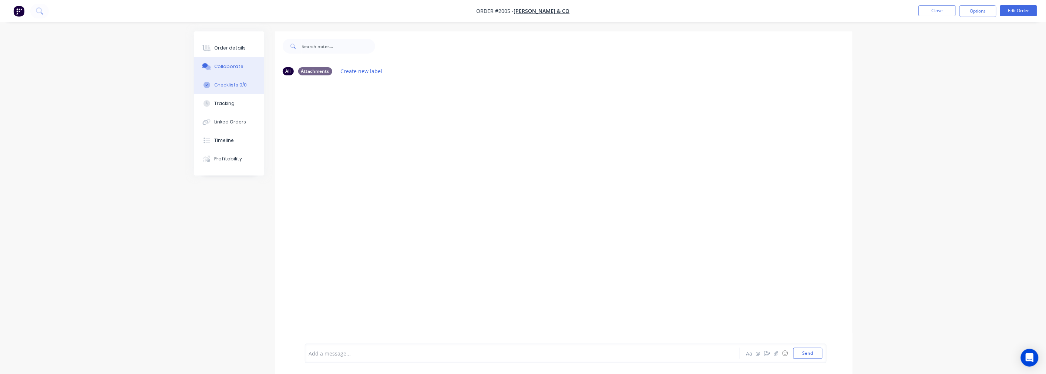
click at [222, 83] on div "Checklists 0/0" at bounding box center [230, 85] width 33 height 7
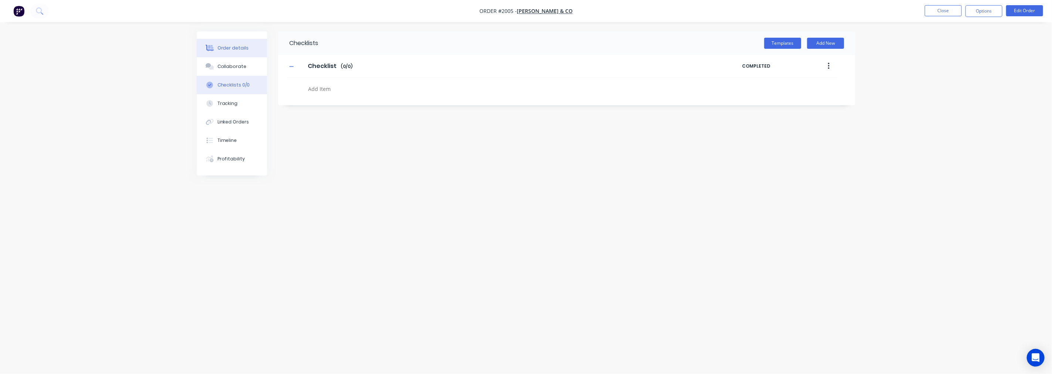
click at [233, 47] on div "Order details" at bounding box center [232, 48] width 31 height 7
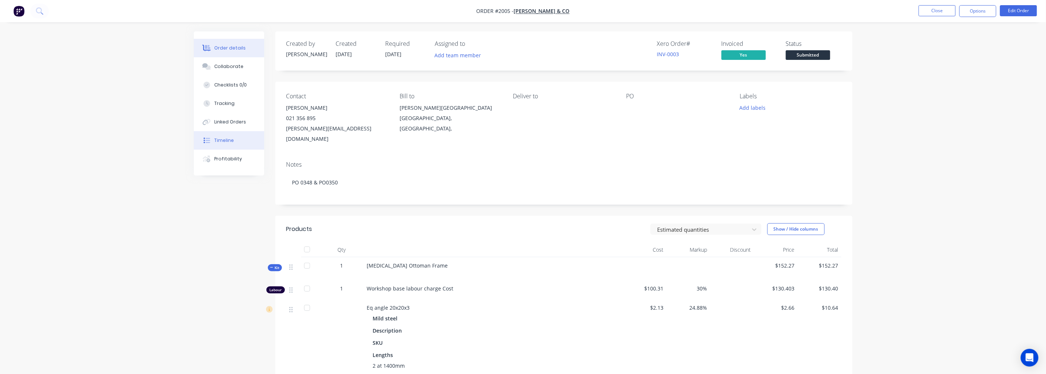
click at [213, 142] on button "Timeline" at bounding box center [229, 140] width 70 height 18
